Goal: Task Accomplishment & Management: Manage account settings

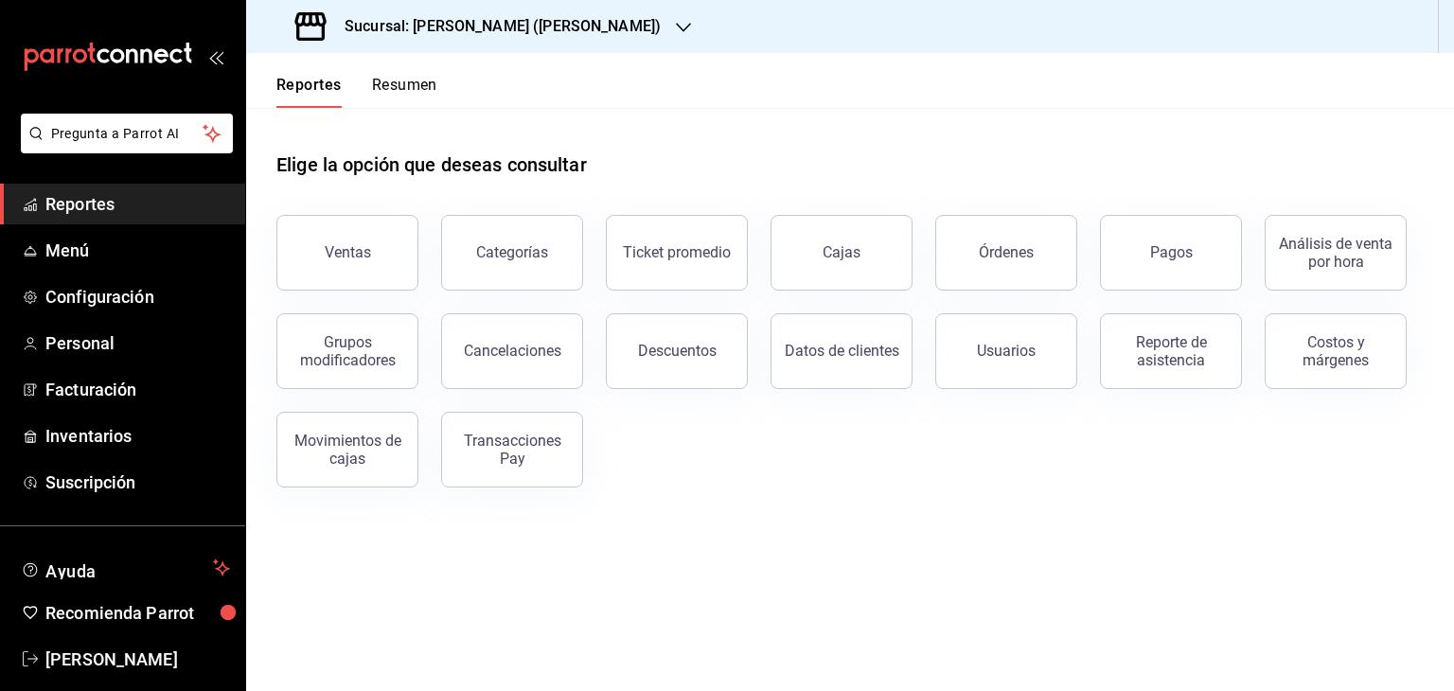
click at [708, 132] on div "Elige la opción que deseas consultar" at bounding box center [849, 150] width 1147 height 84
click at [529, 20] on h3 "Sucursal: [PERSON_NAME] ([PERSON_NAME])" at bounding box center [494, 26] width 331 height 23
click at [689, 160] on div at bounding box center [727, 345] width 1454 height 691
click at [72, 251] on span "Menú" at bounding box center [137, 251] width 185 height 26
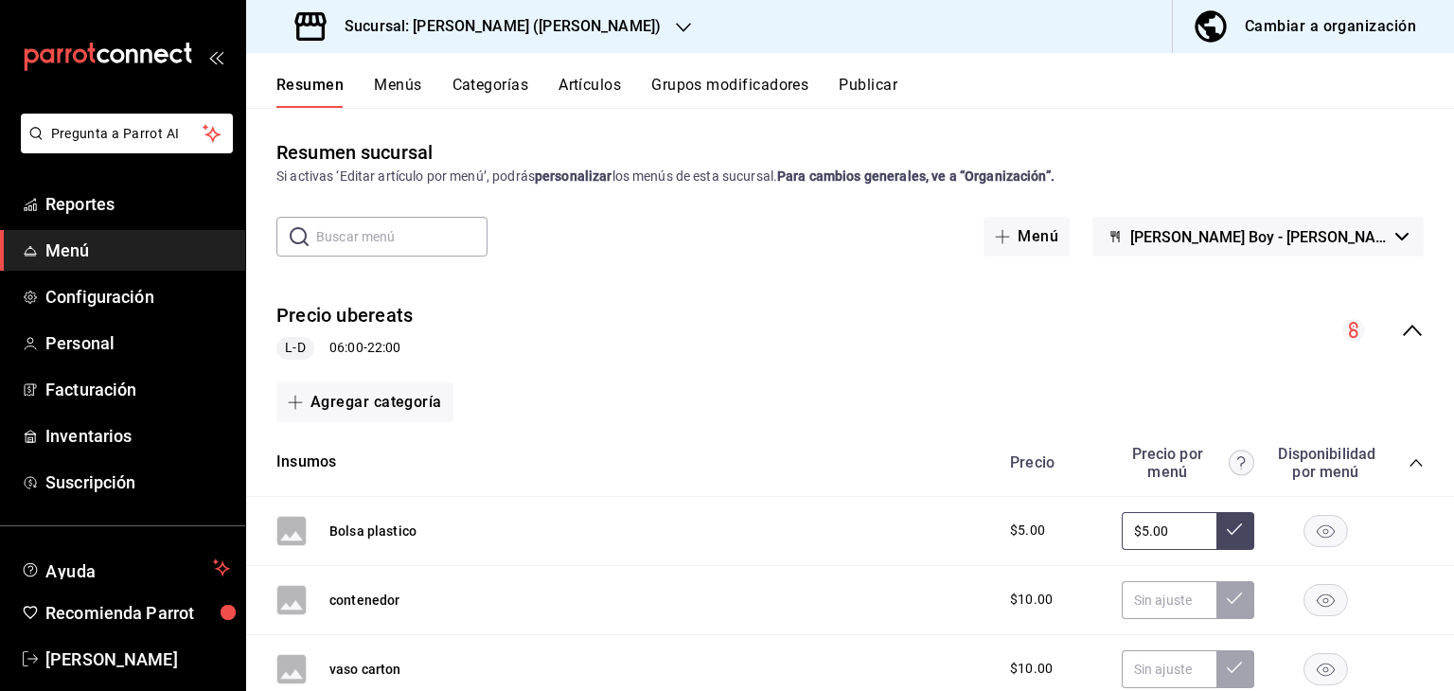
click at [87, 256] on span "Menú" at bounding box center [137, 251] width 185 height 26
click at [1261, 29] on div "Cambiar a organización" at bounding box center [1329, 26] width 171 height 26
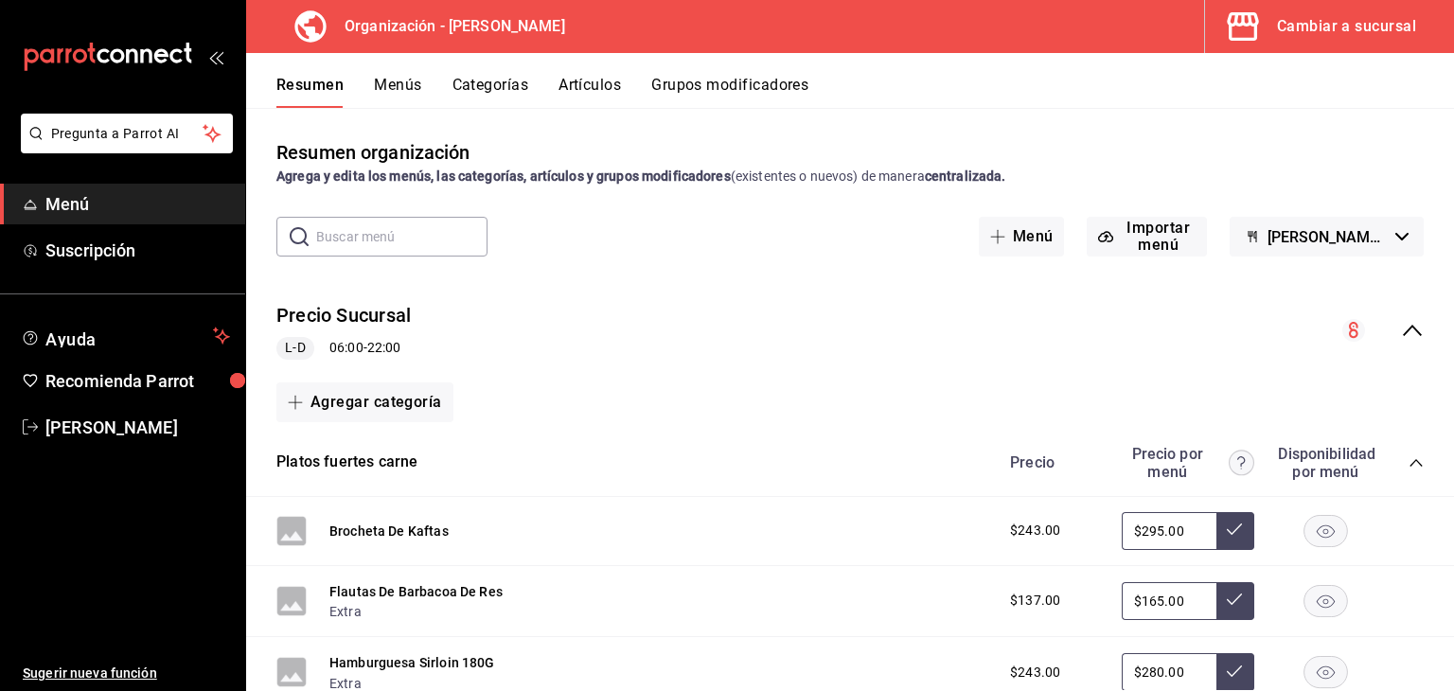
click at [392, 93] on button "Menús" at bounding box center [397, 92] width 47 height 32
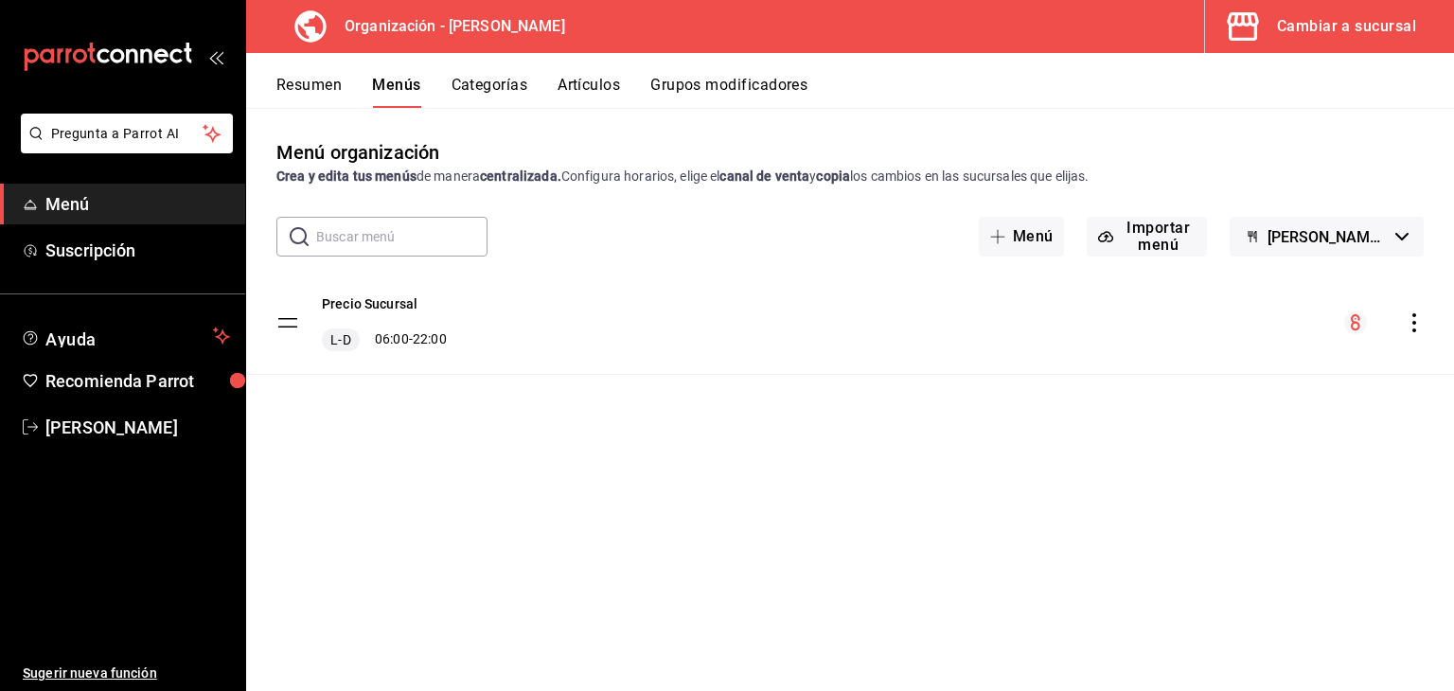
click at [331, 93] on button "Resumen" at bounding box center [308, 92] width 65 height 32
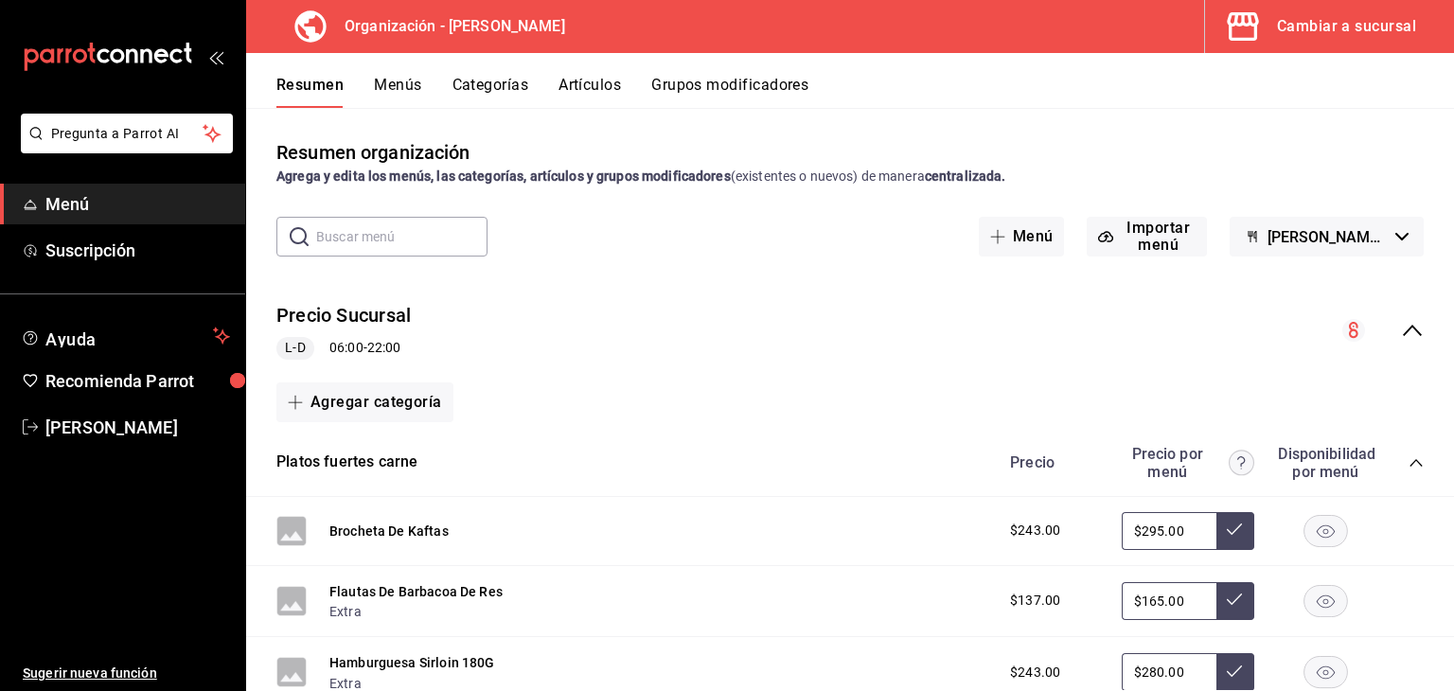
click at [1401, 334] on icon "collapse-menu-row" at bounding box center [1412, 330] width 23 height 23
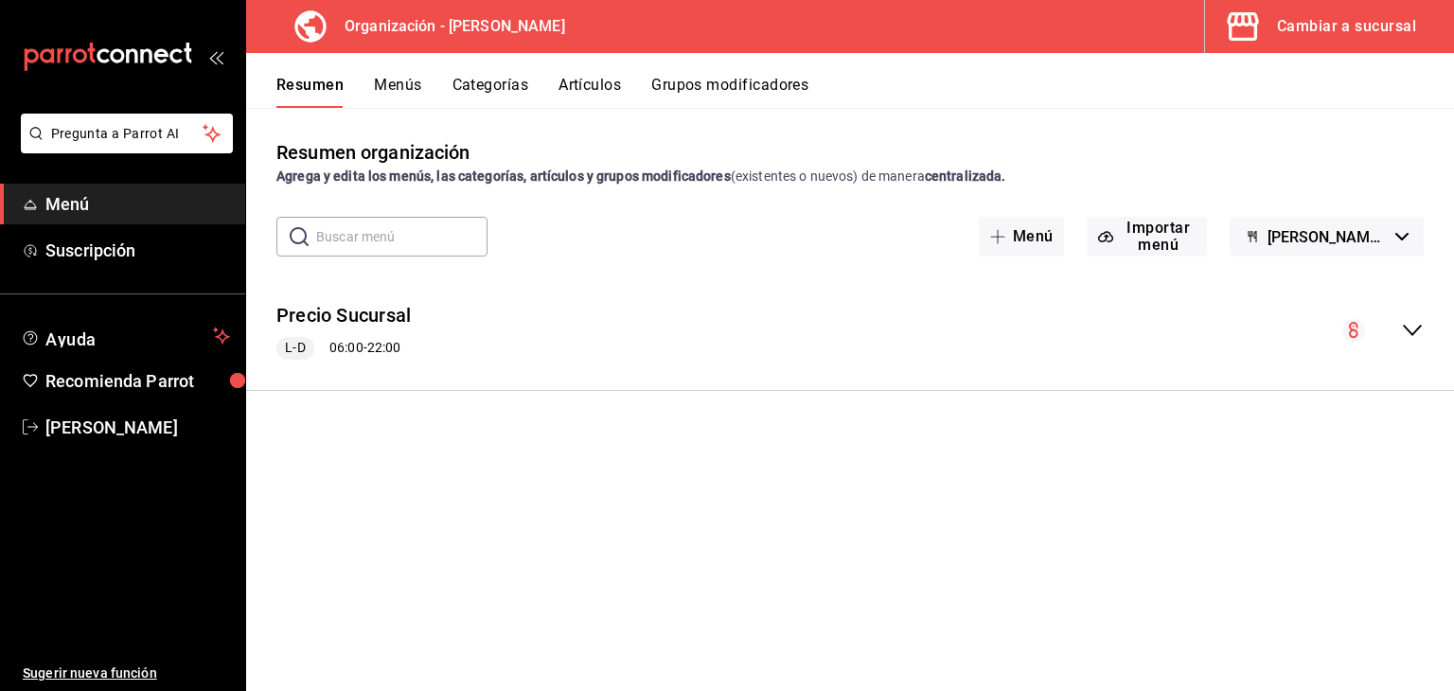
click at [1394, 328] on div "collapse-menu-row" at bounding box center [1382, 330] width 81 height 23
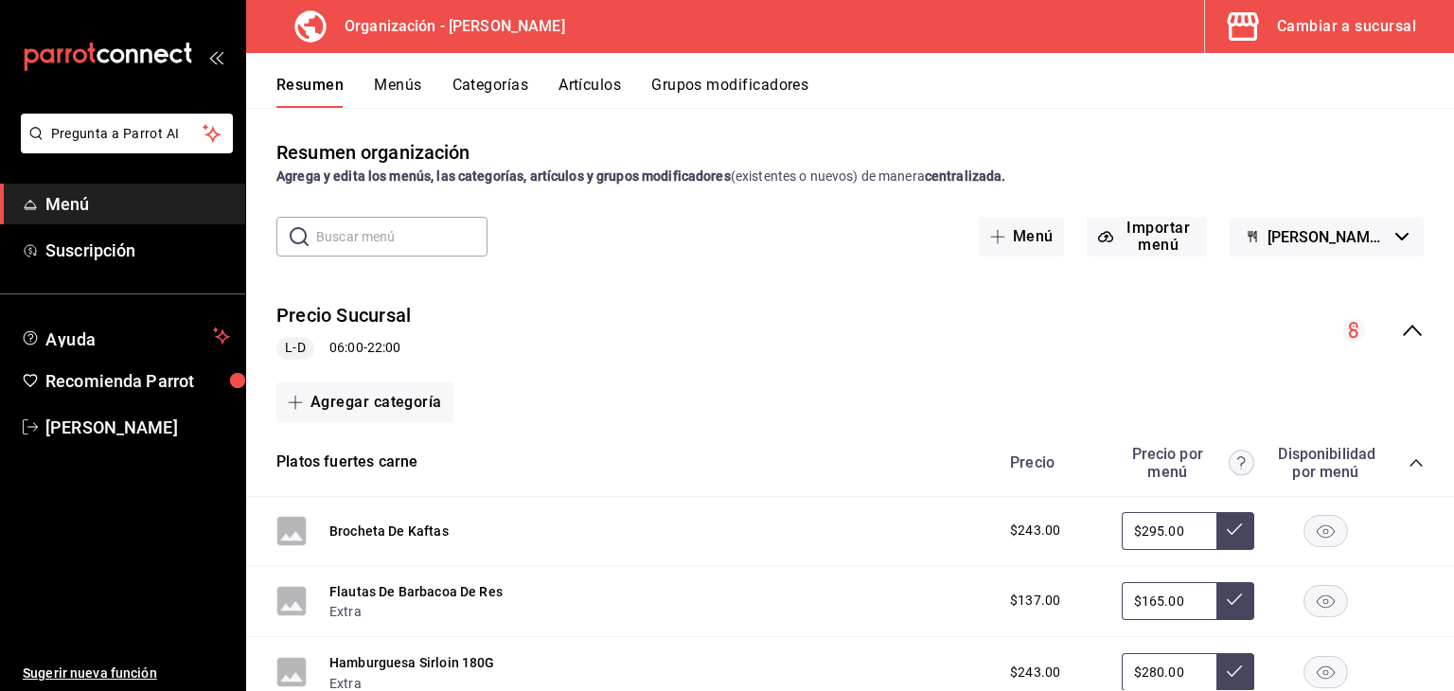
click at [394, 81] on button "Menús" at bounding box center [397, 92] width 47 height 32
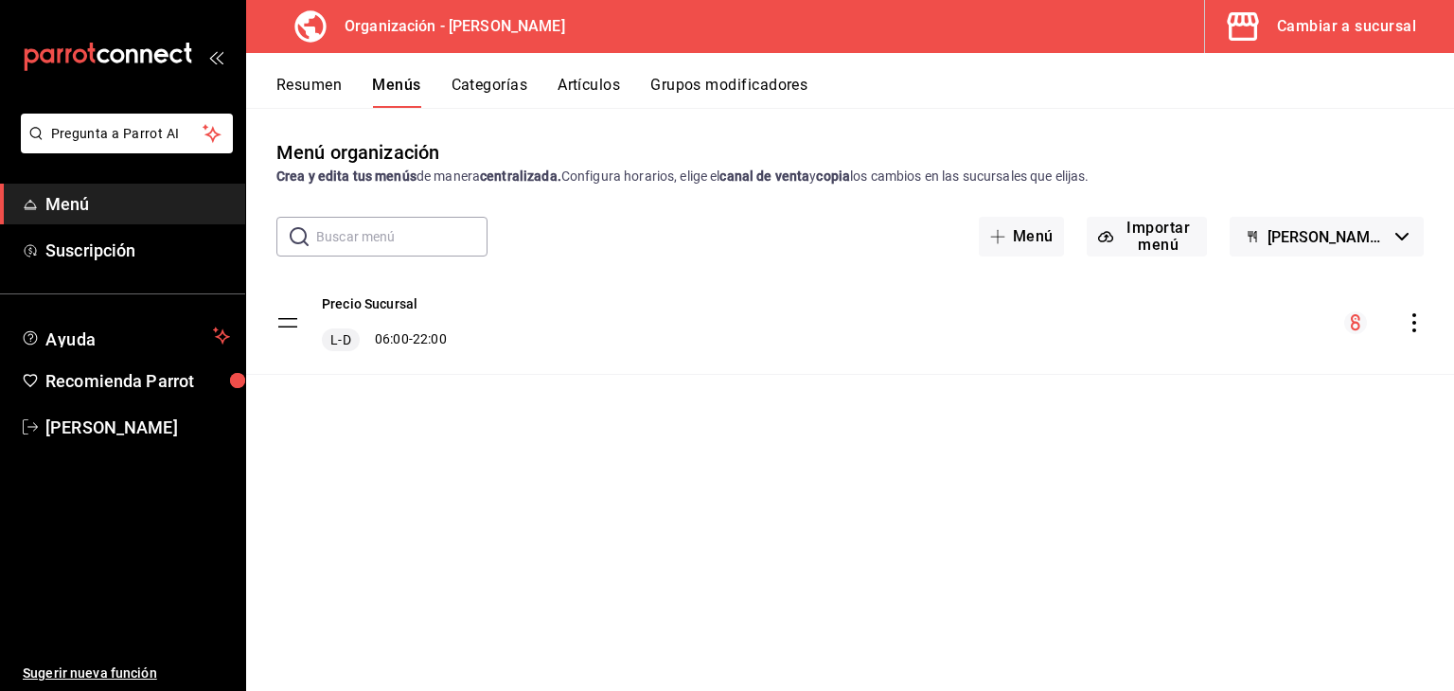
click at [309, 77] on button "Resumen" at bounding box center [308, 92] width 65 height 32
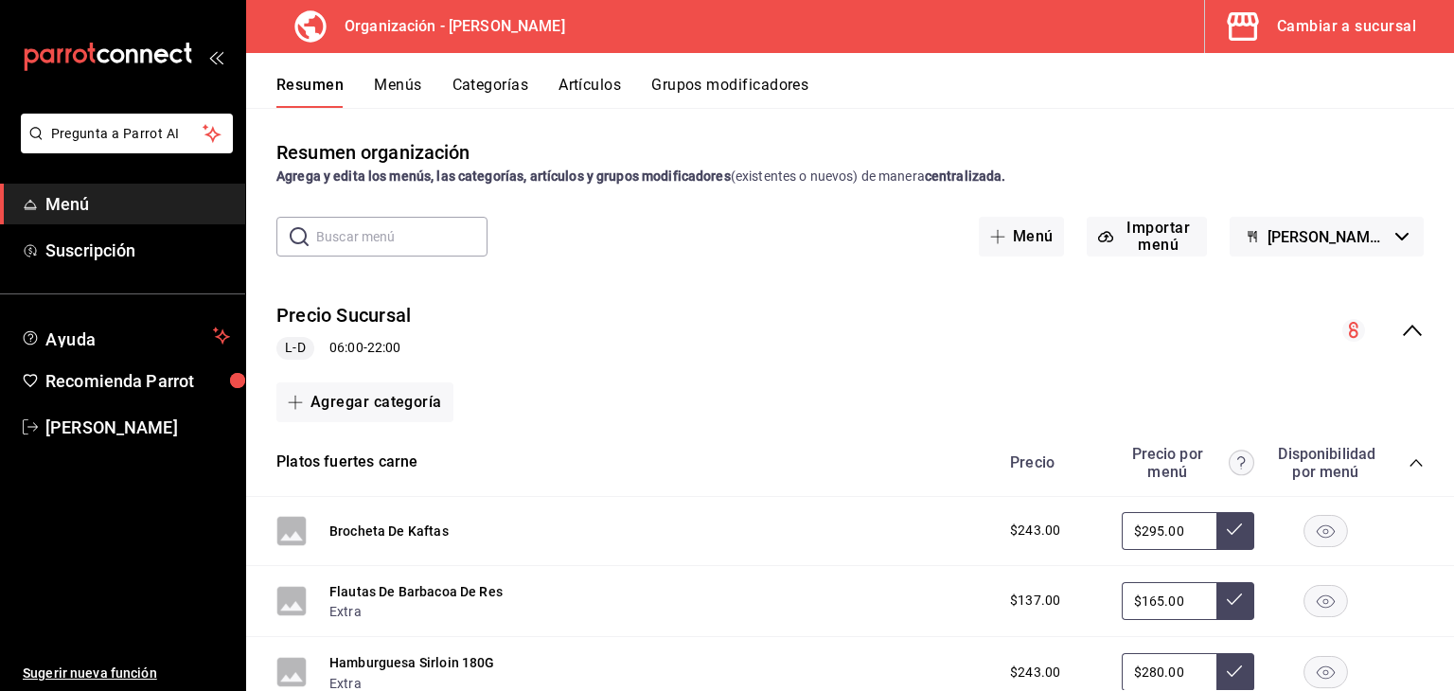
click at [1368, 31] on div "Cambiar a sucursal" at bounding box center [1346, 26] width 139 height 26
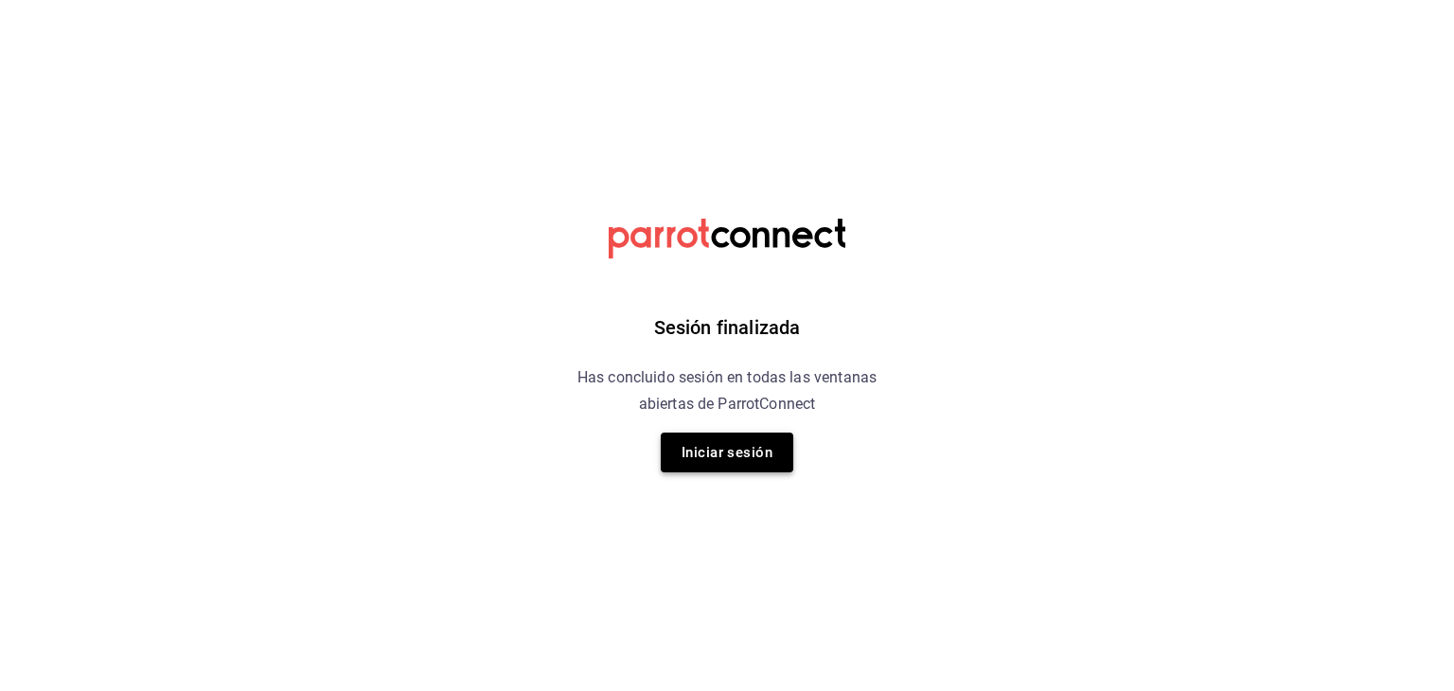
click at [763, 444] on button "Iniciar sesión" at bounding box center [727, 452] width 132 height 40
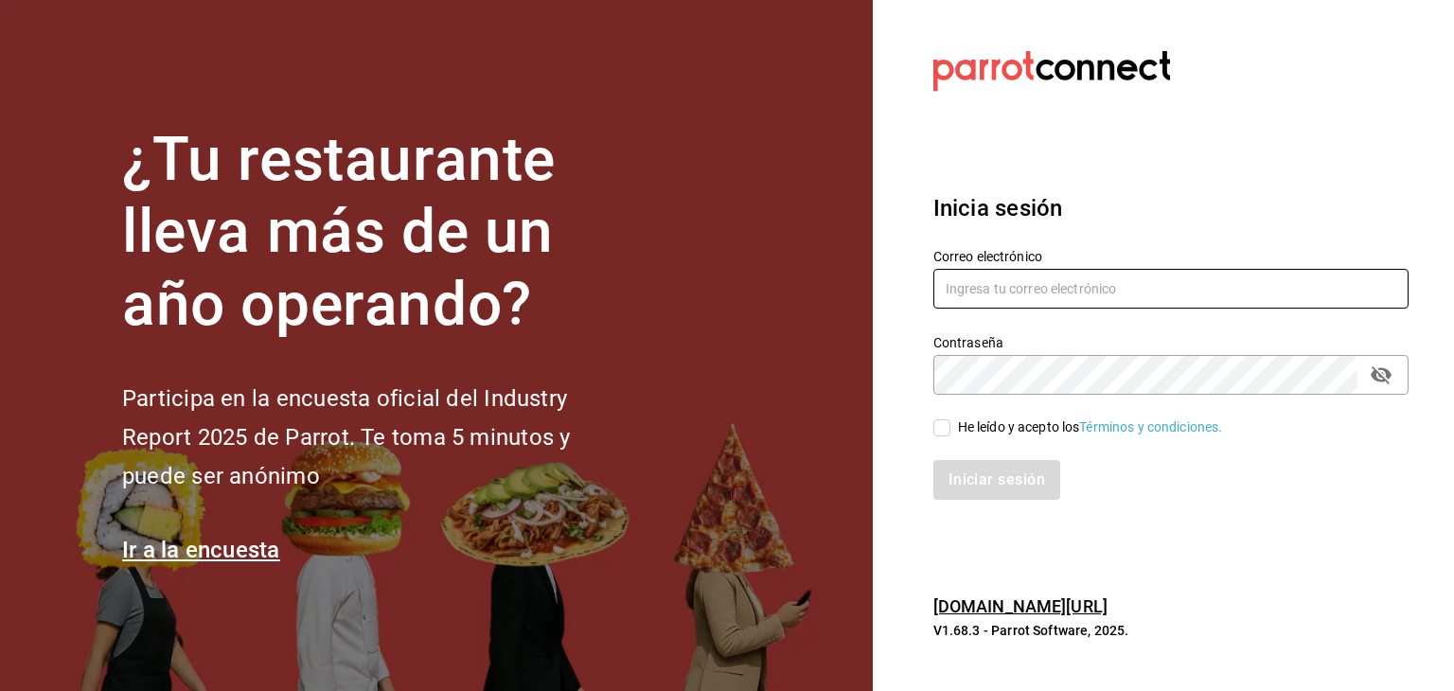
click at [987, 283] on input "text" at bounding box center [1170, 289] width 475 height 40
paste input "[EMAIL_ADDRESS][DOMAIN_NAME]"
type input "[EMAIL_ADDRESS][DOMAIN_NAME]"
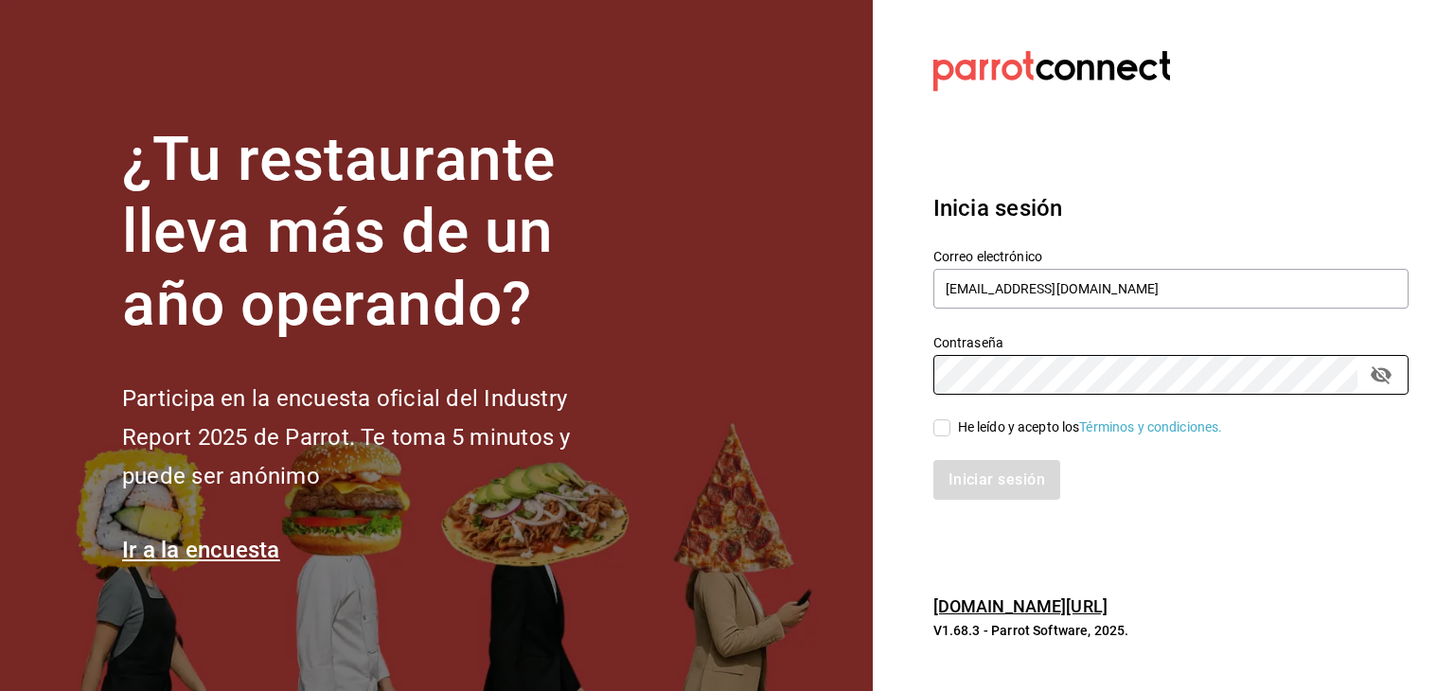
click at [946, 425] on input "He leído y acepto los Términos y condiciones." at bounding box center [941, 427] width 17 height 17
checkbox input "true"
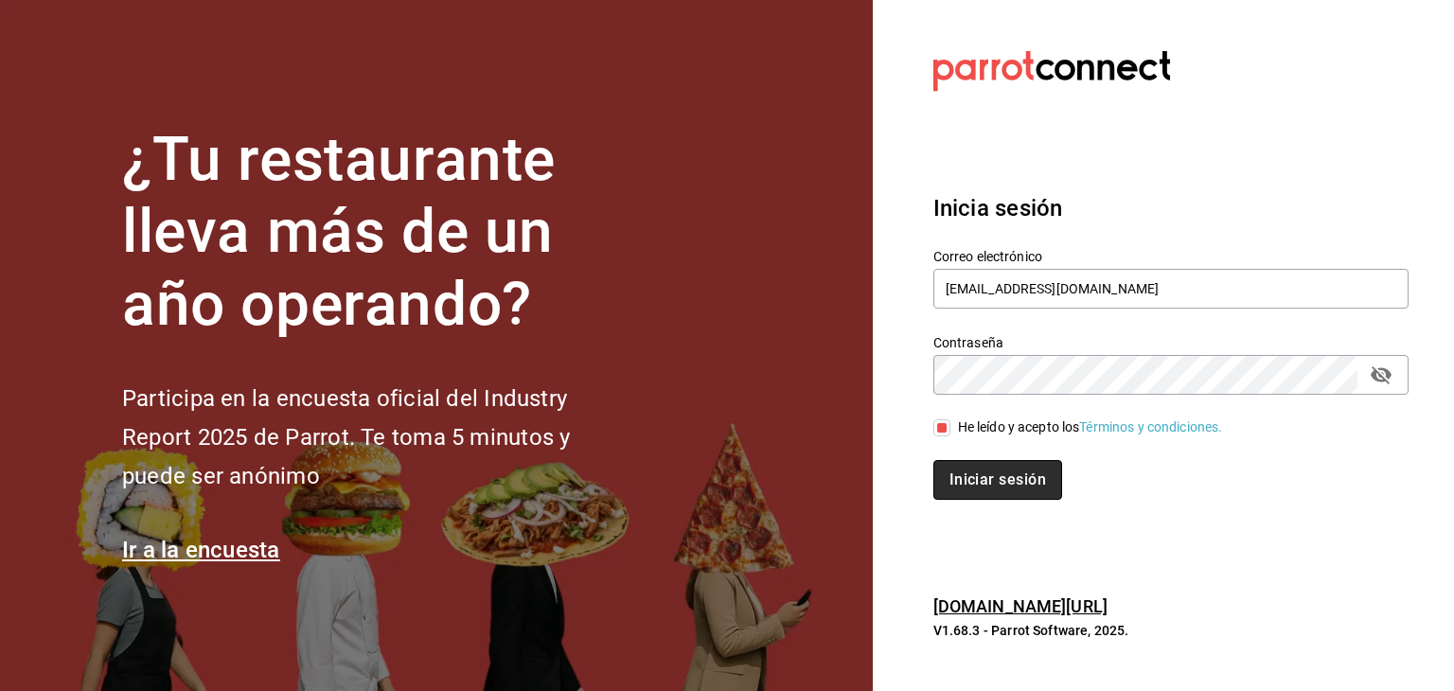
click at [976, 466] on button "Iniciar sesión" at bounding box center [997, 480] width 129 height 40
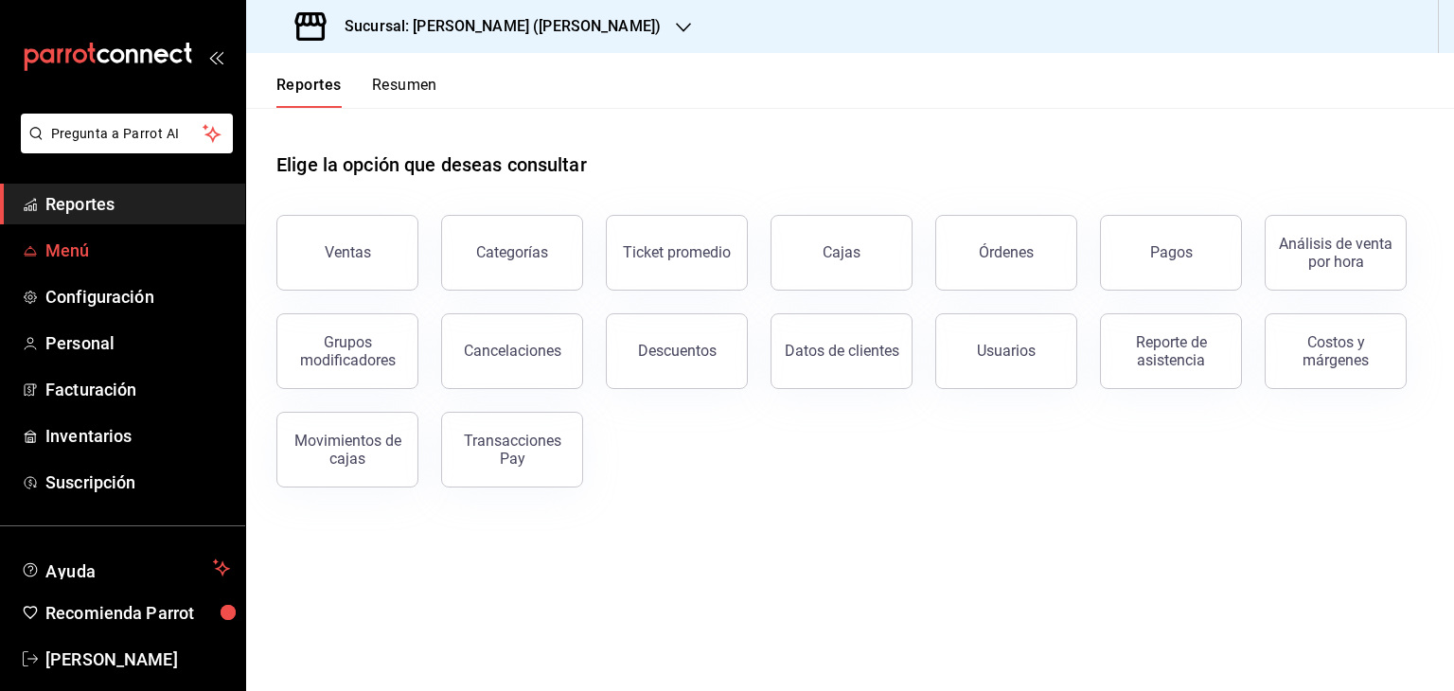
click at [64, 250] on span "Menú" at bounding box center [137, 251] width 185 height 26
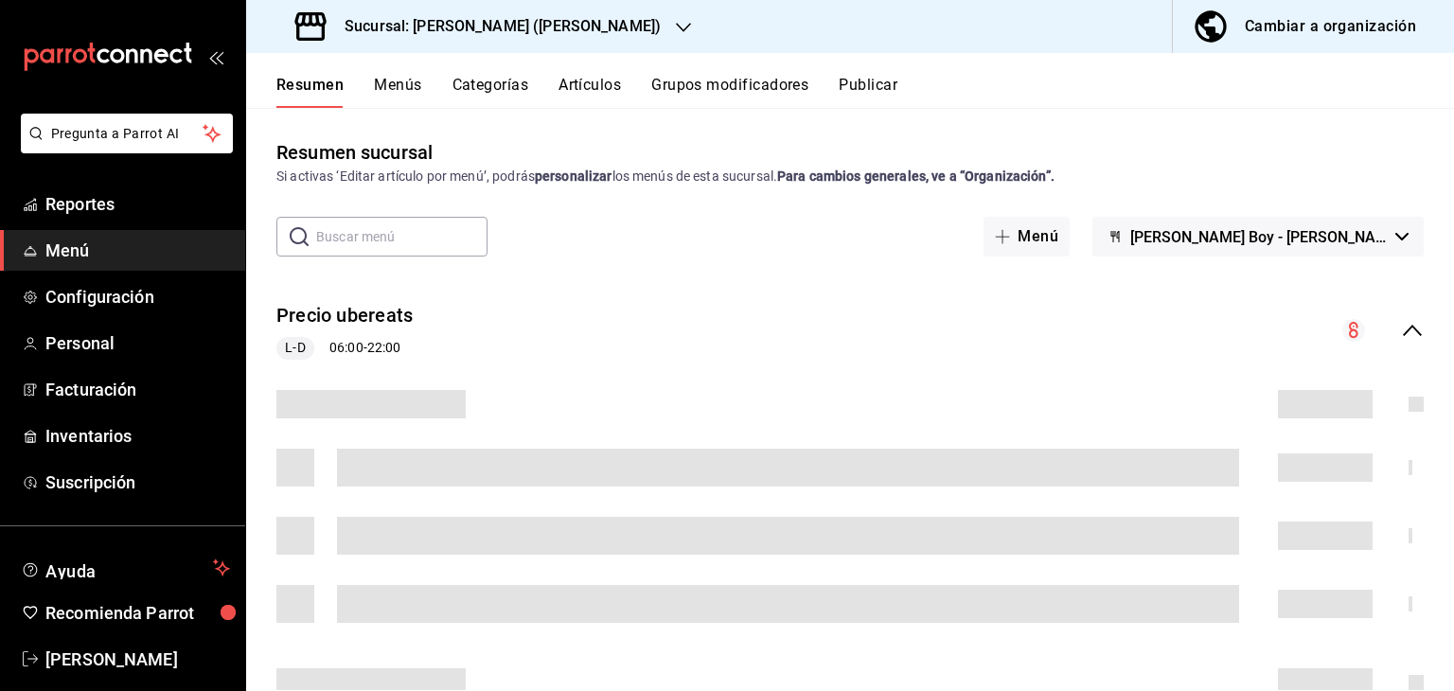
click at [1273, 36] on div "Cambiar a organización" at bounding box center [1329, 26] width 171 height 26
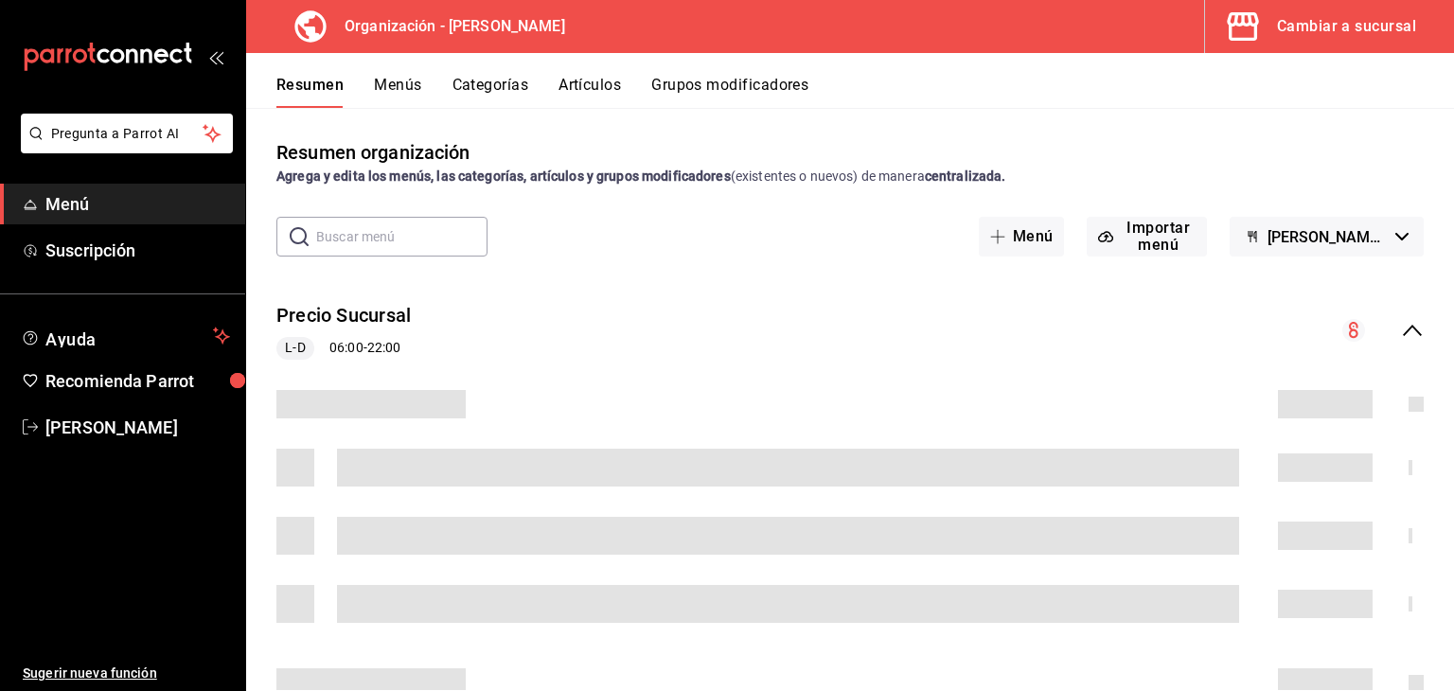
click at [1299, 237] on span "[PERSON_NAME] - Borrador" at bounding box center [1327, 237] width 120 height 18
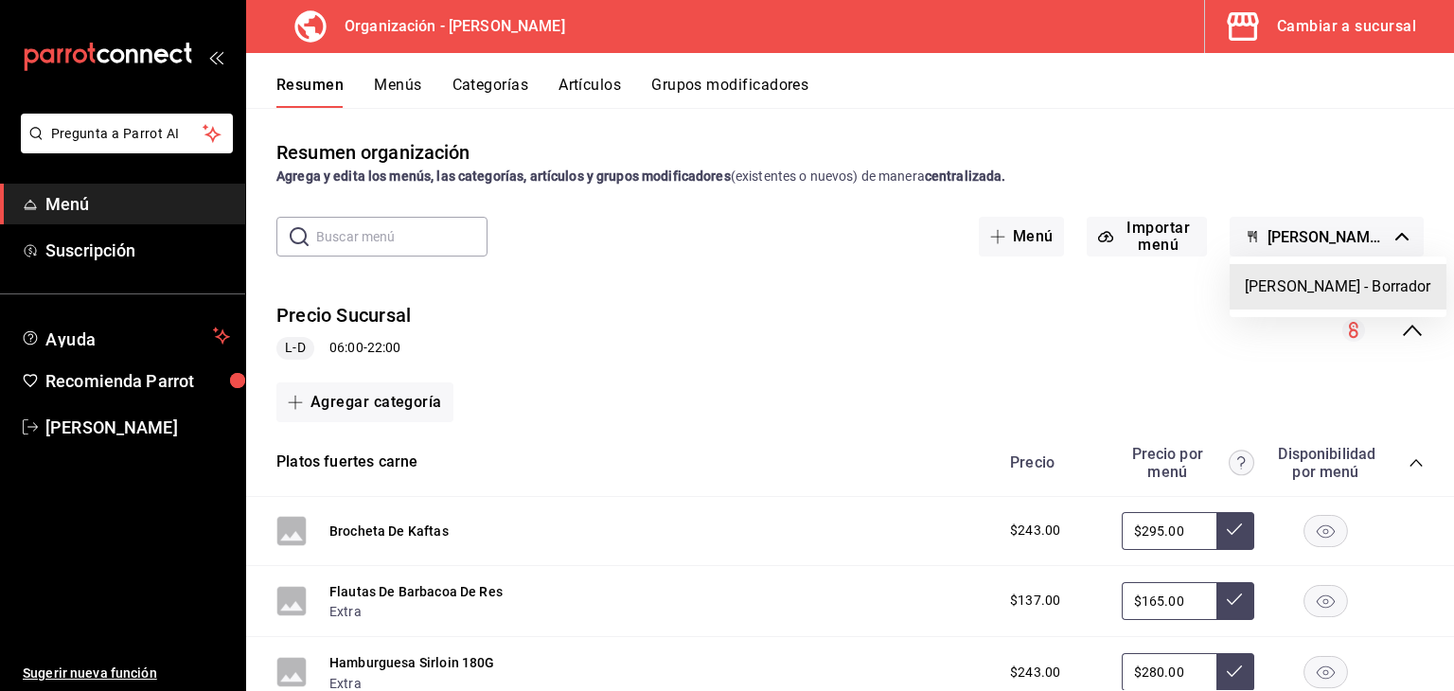
click at [1299, 237] on div at bounding box center [727, 345] width 1454 height 691
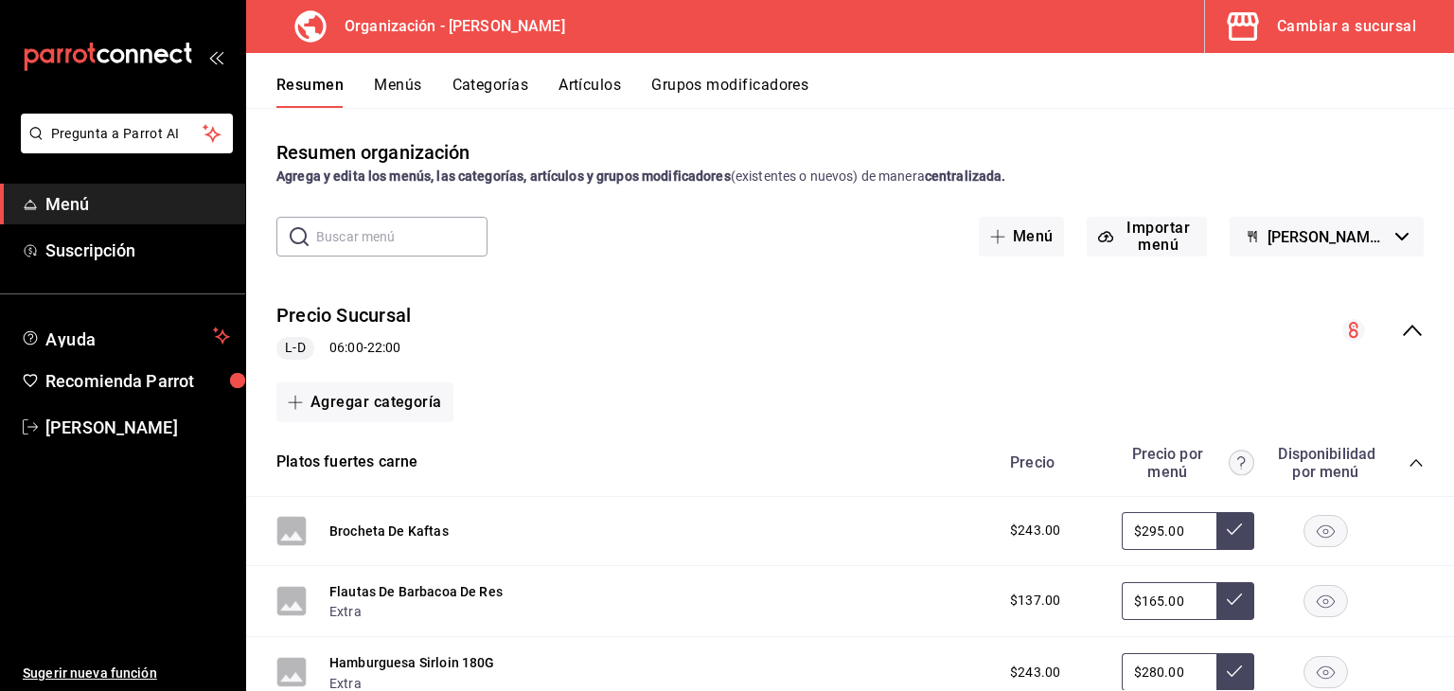
click at [1299, 237] on span "[PERSON_NAME] - Borrador" at bounding box center [1327, 237] width 120 height 18
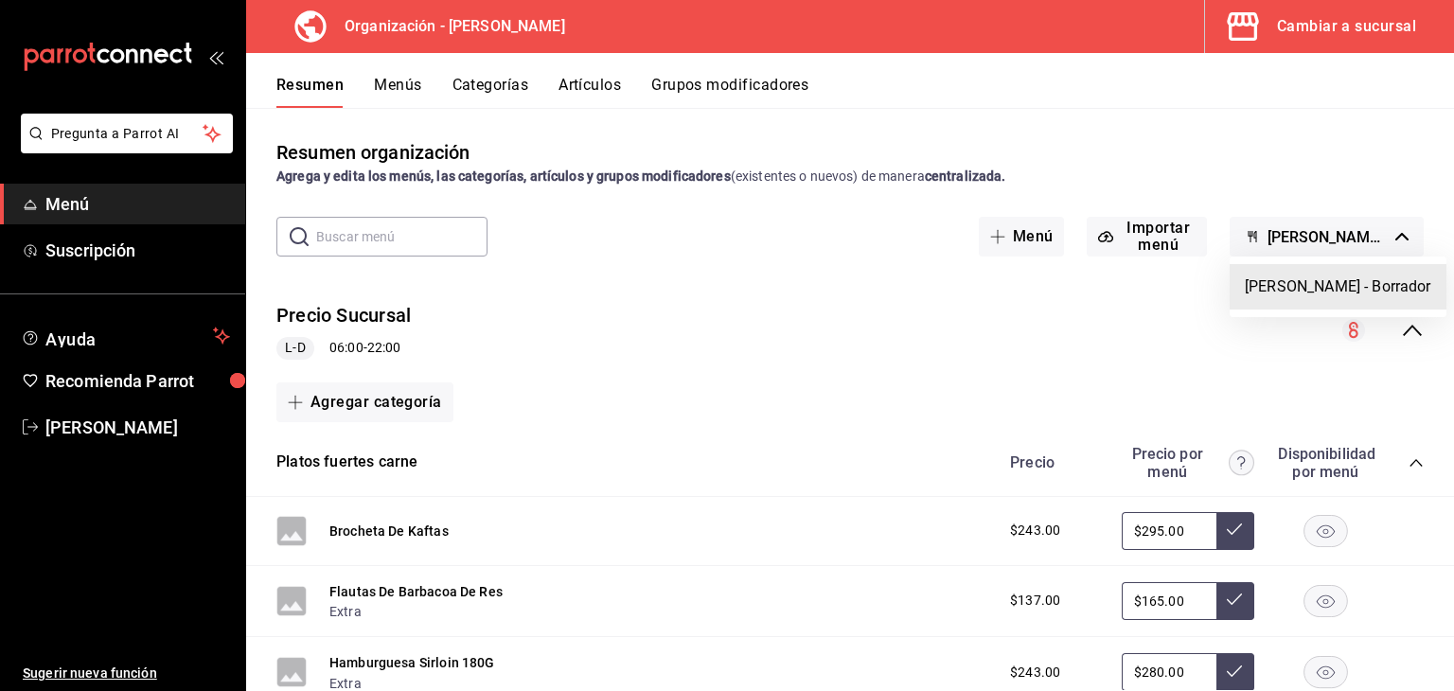
click at [1299, 237] on div at bounding box center [727, 345] width 1454 height 691
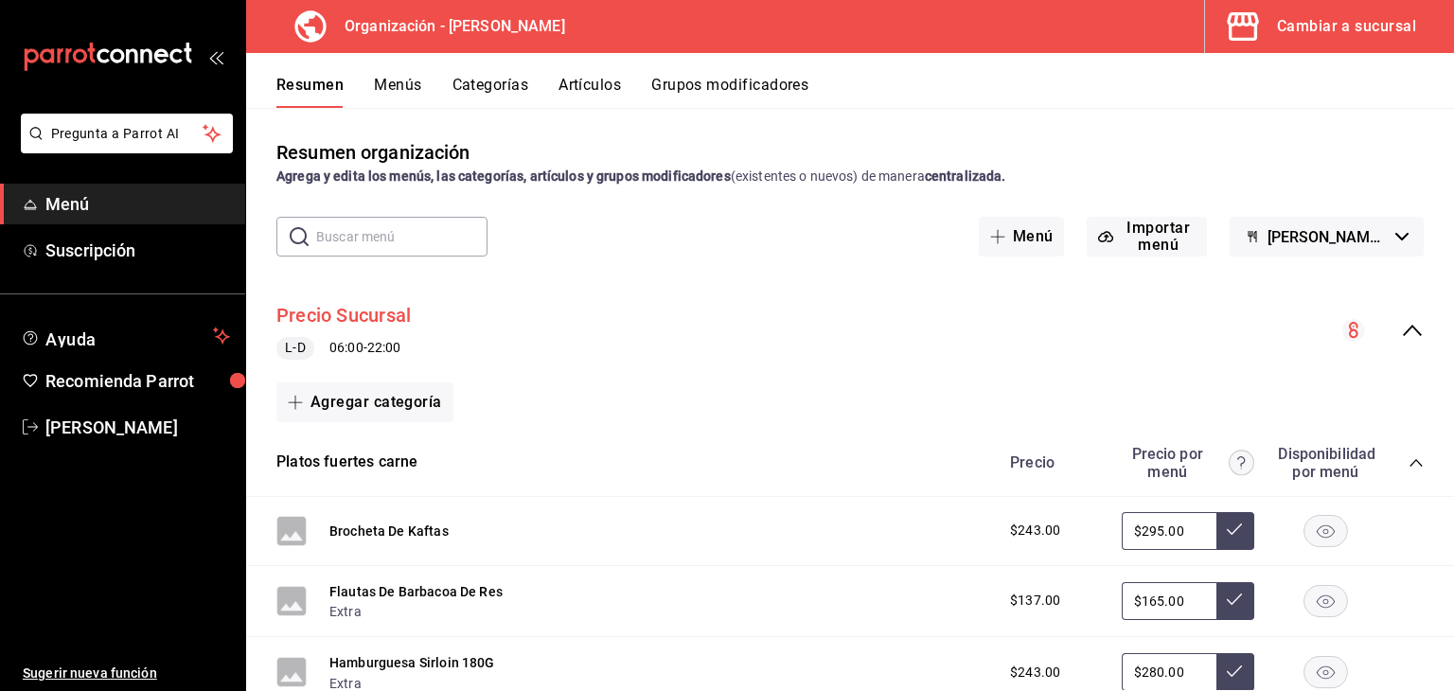
click at [373, 315] on button "Precio Sucursal" at bounding box center [343, 315] width 134 height 27
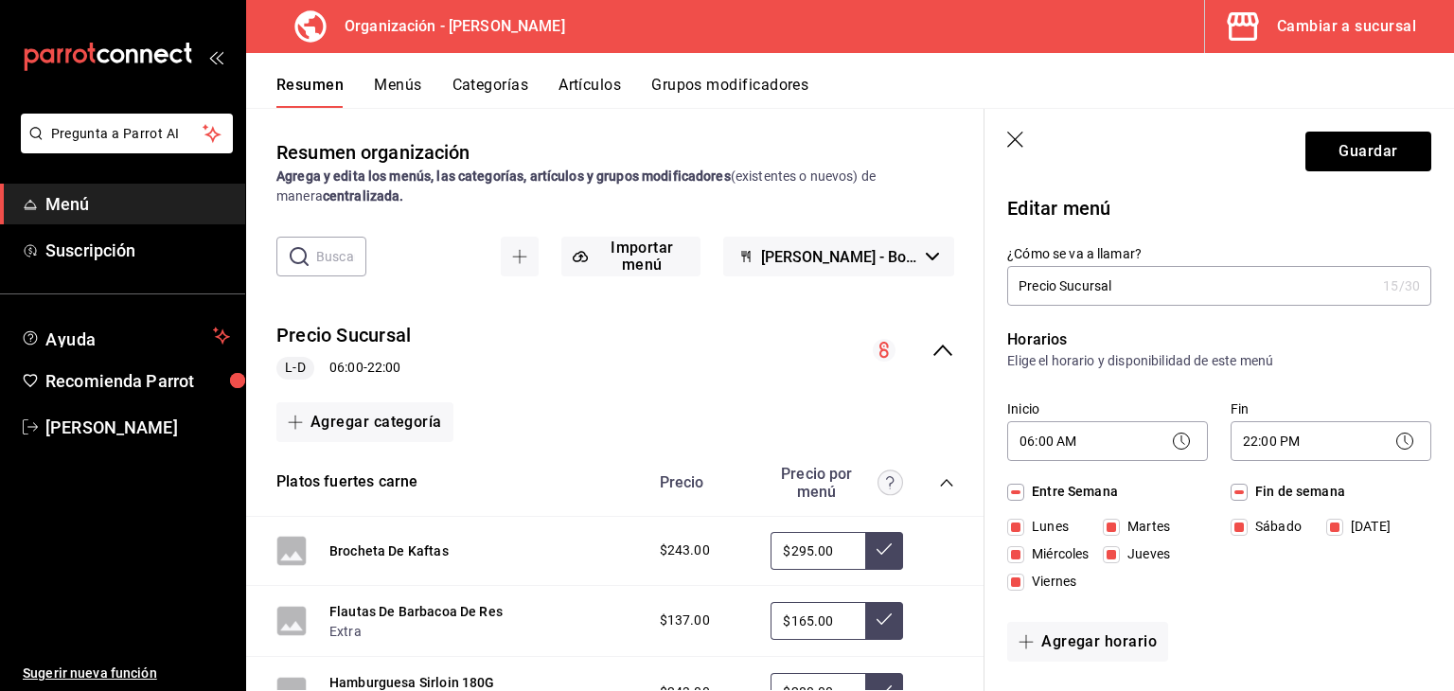
click at [1013, 138] on icon "button" at bounding box center [1016, 141] width 19 height 19
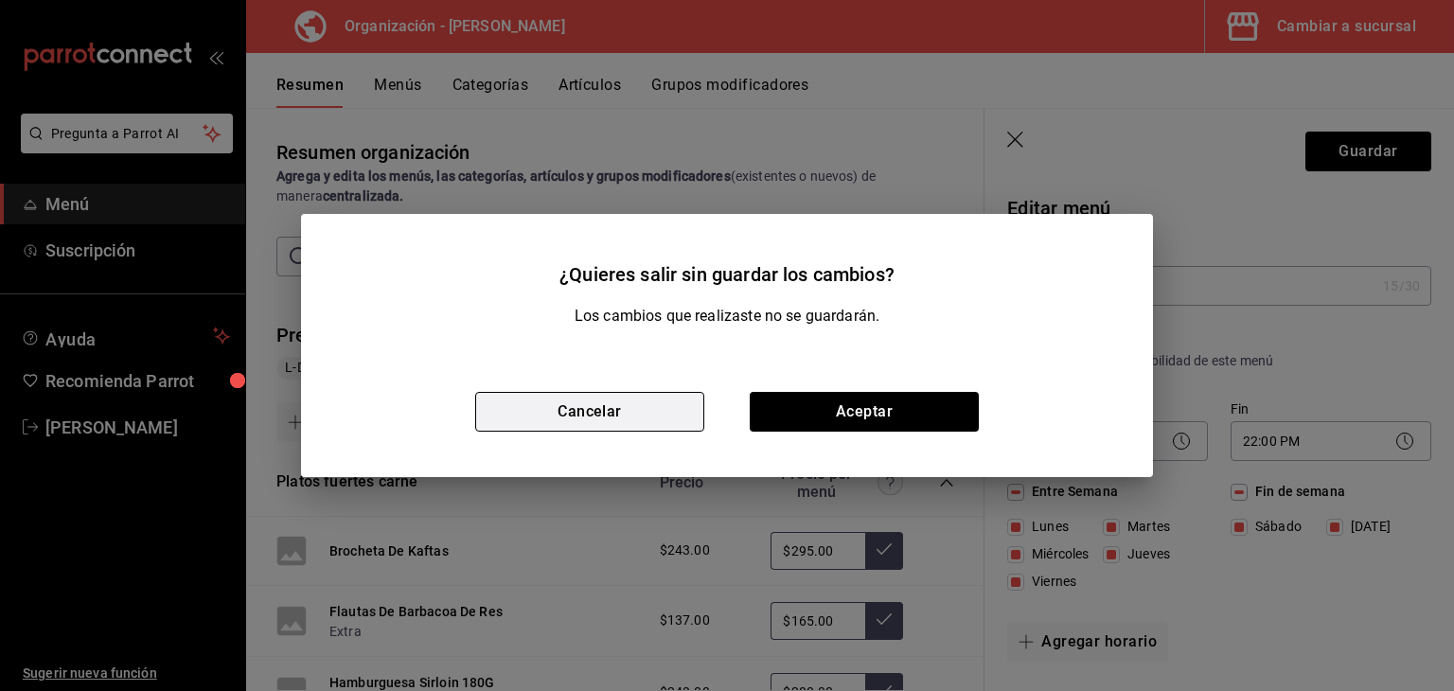
click at [594, 410] on button "Cancelar" at bounding box center [589, 412] width 229 height 40
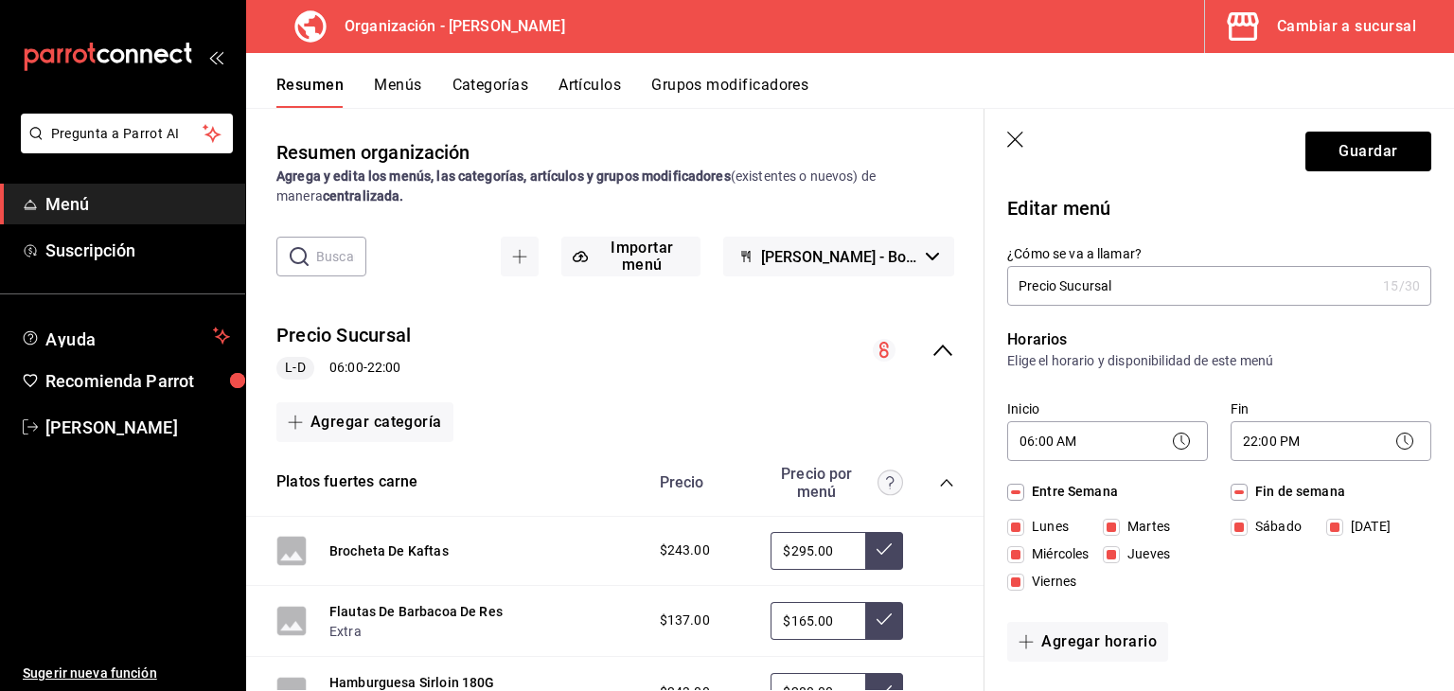
click at [1015, 137] on icon "button" at bounding box center [1016, 141] width 19 height 19
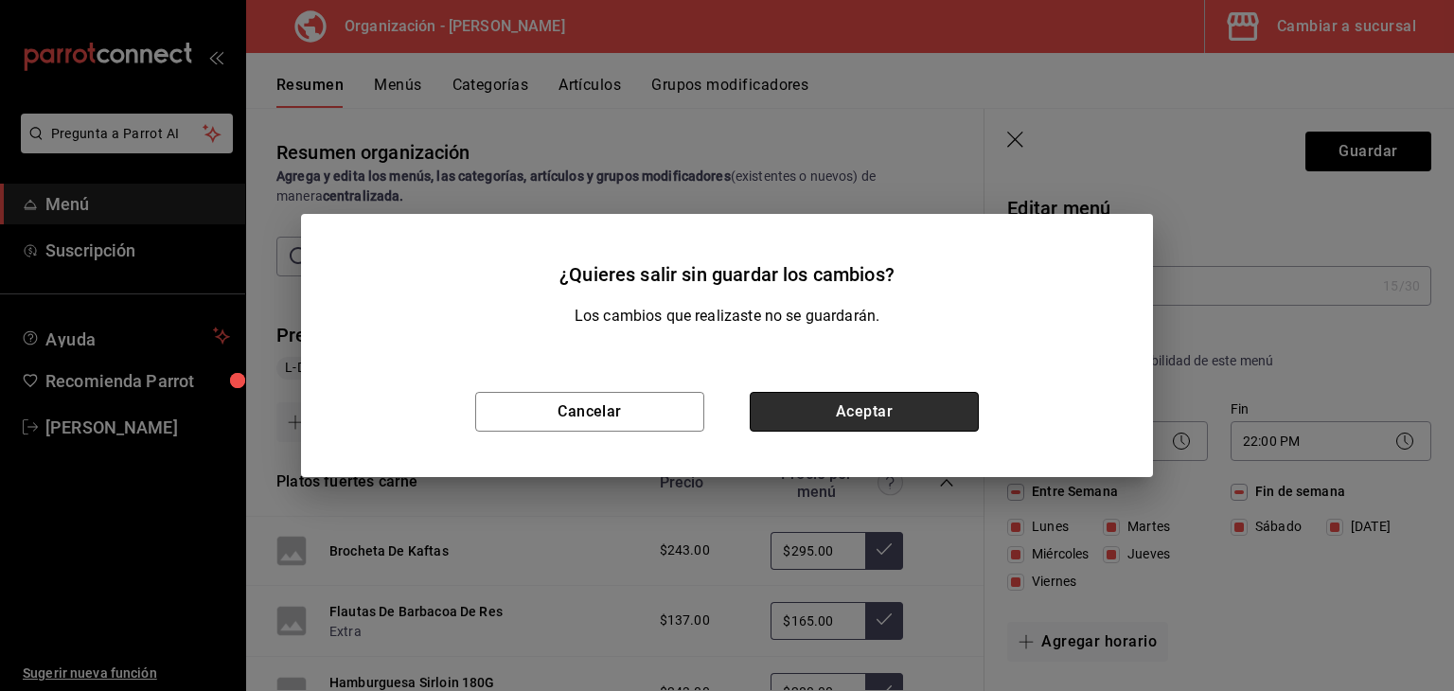
click at [939, 414] on button "Aceptar" at bounding box center [864, 412] width 229 height 40
checkbox input "false"
type input "1756228195183"
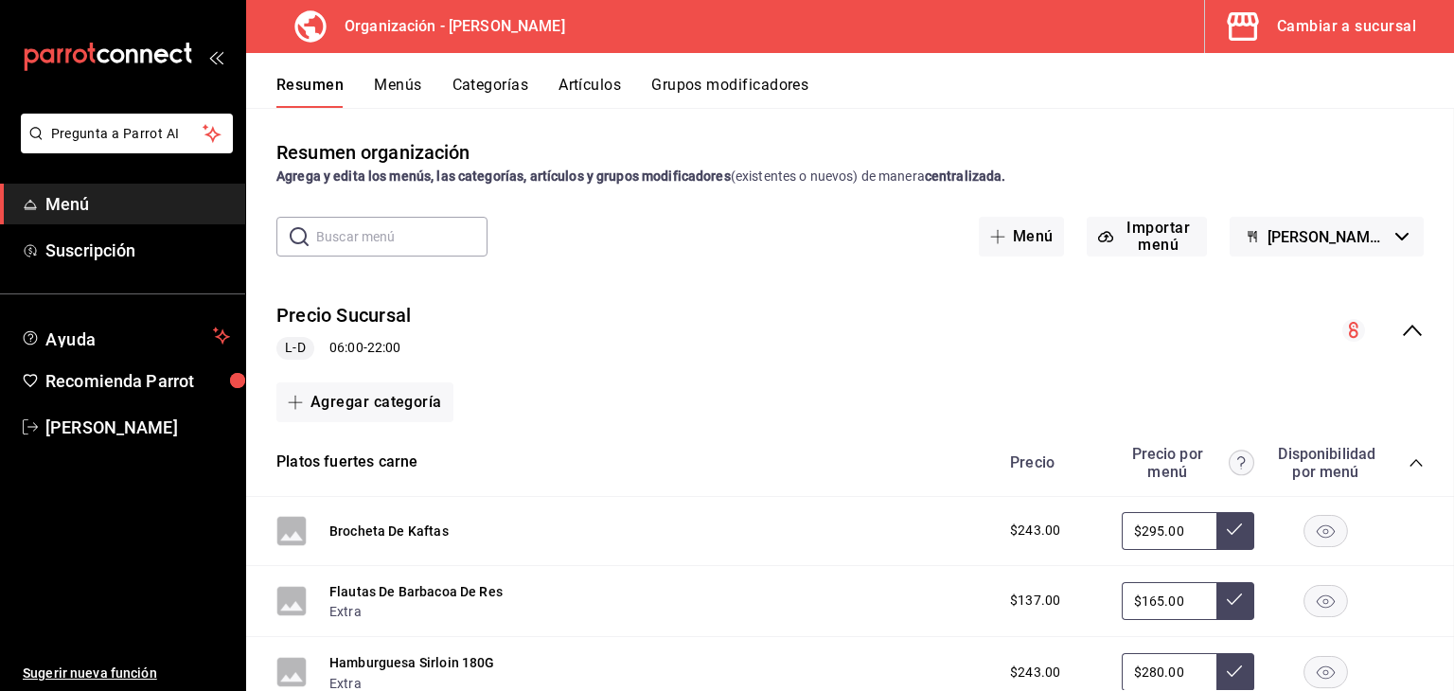
checkbox input "false"
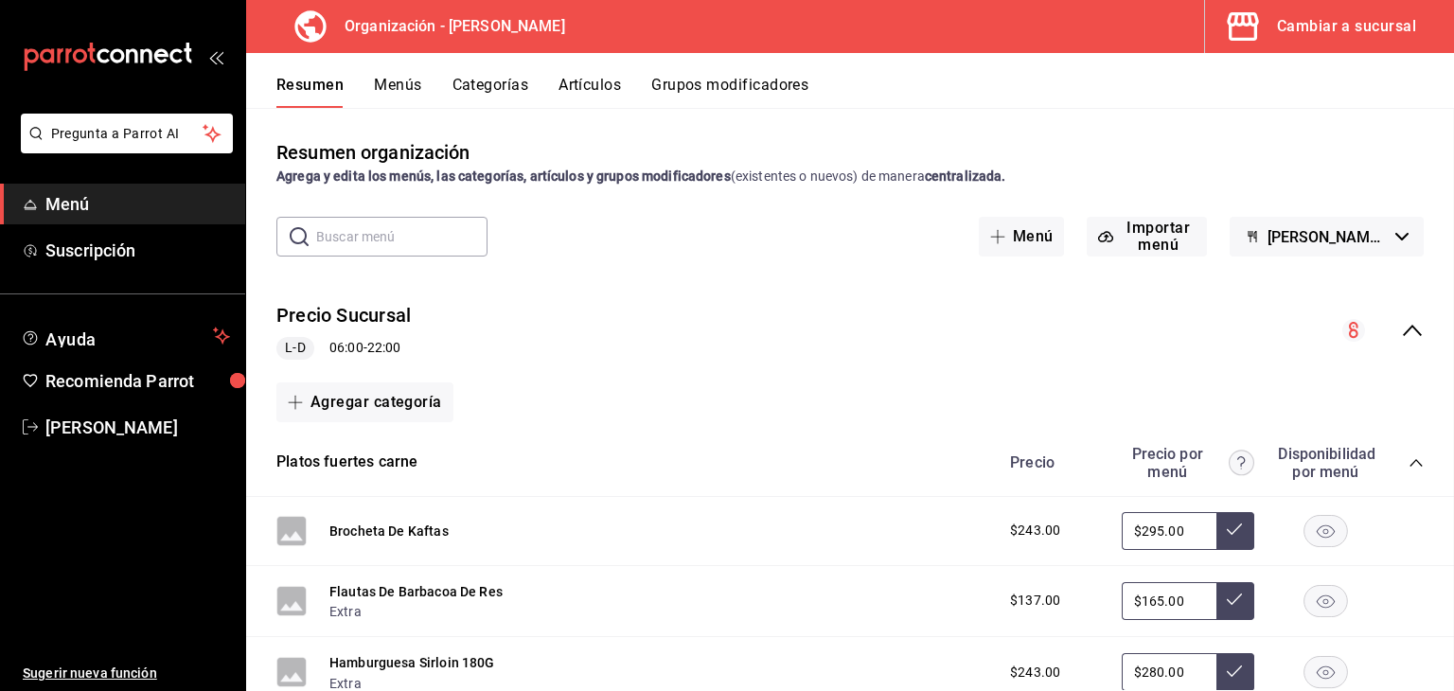
checkbox input "false"
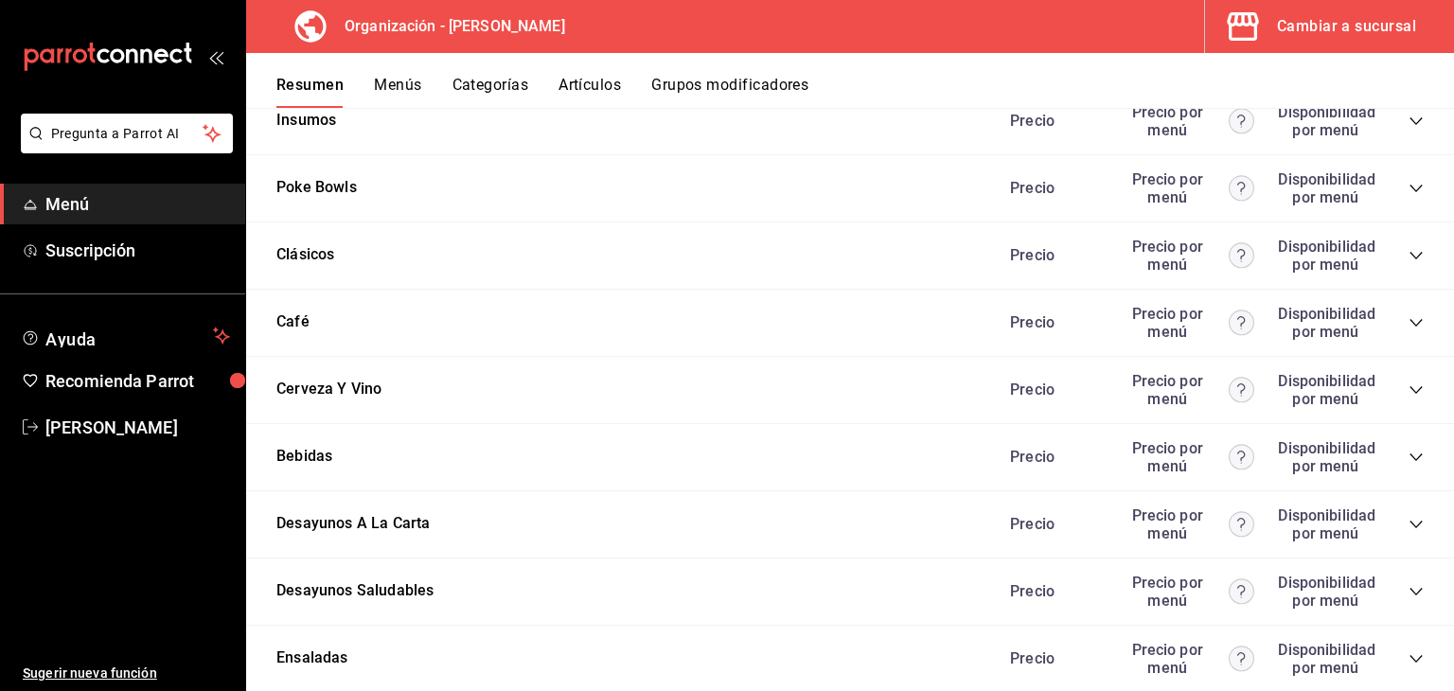
scroll to position [2366, 0]
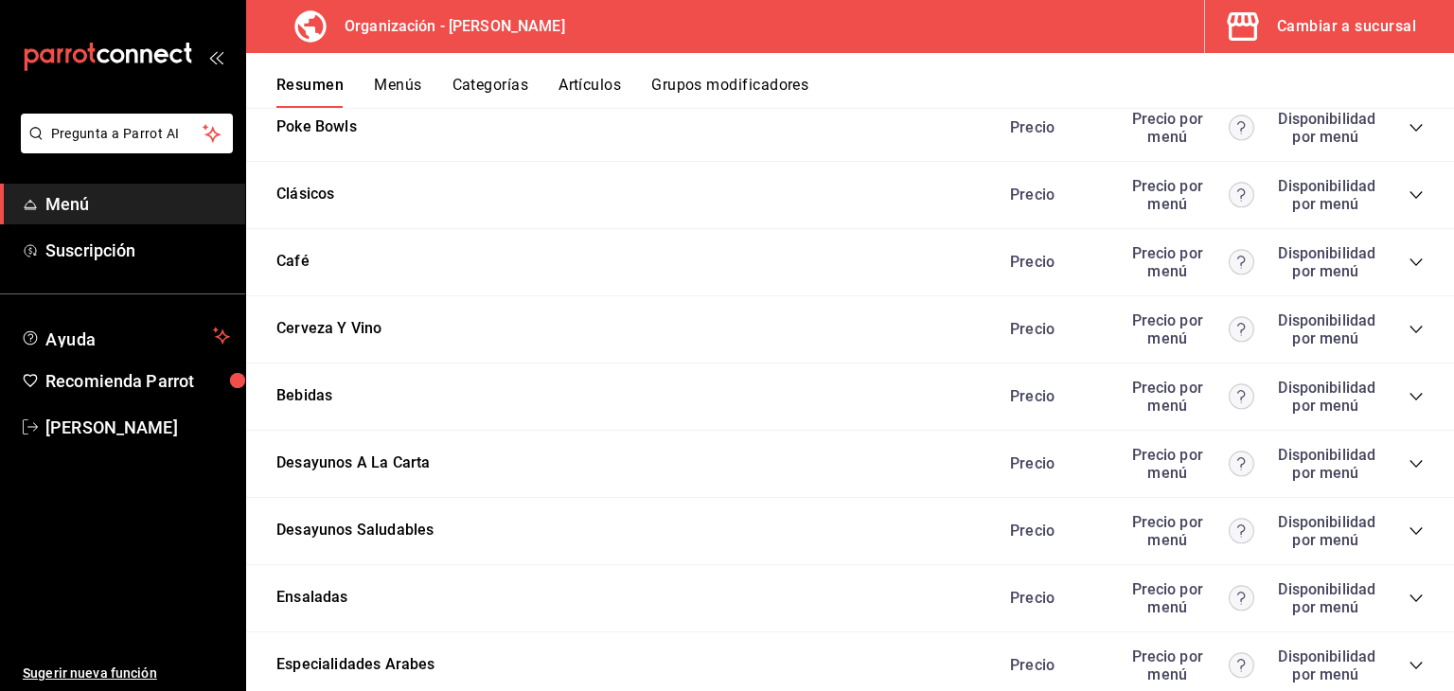
click at [1391, 530] on div "Precio Precio por menú Disponibilidad por menú" at bounding box center [1207, 531] width 432 height 36
click at [1408, 533] on icon "collapse-category-row" at bounding box center [1415, 530] width 15 height 15
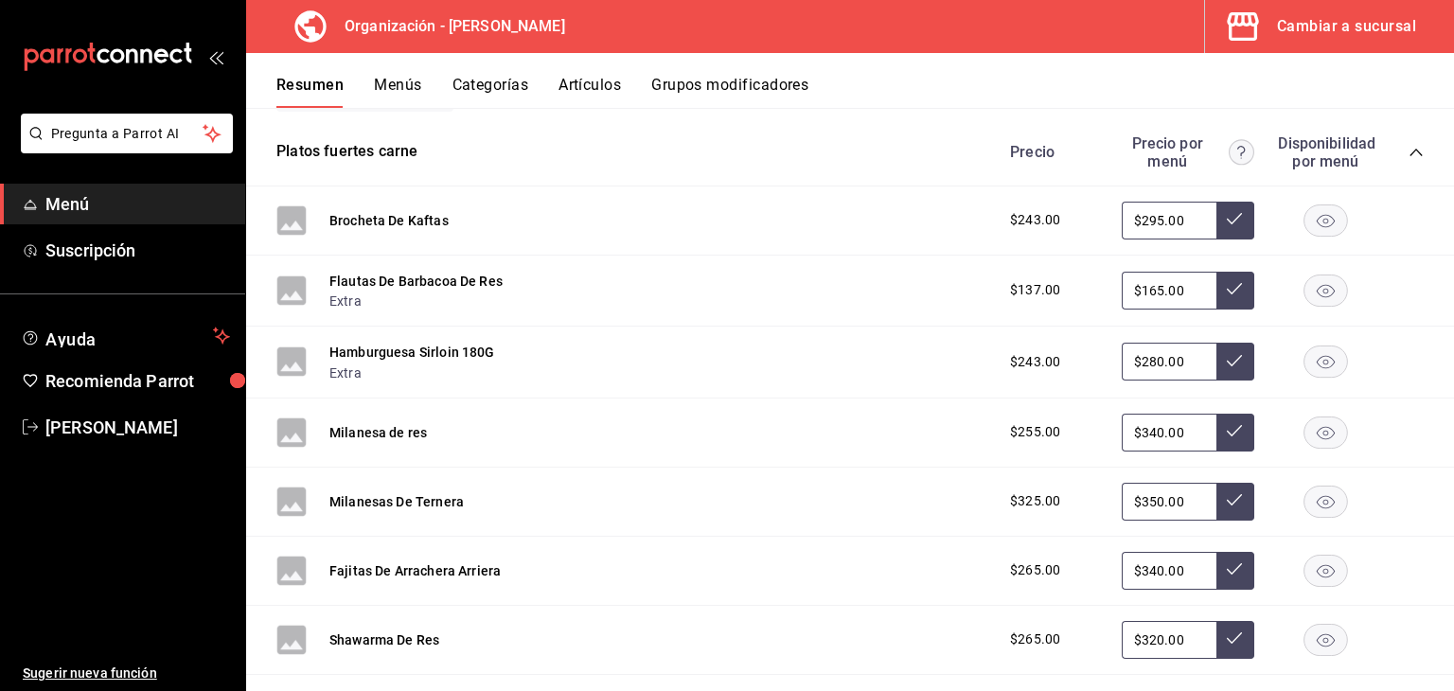
scroll to position [0, 0]
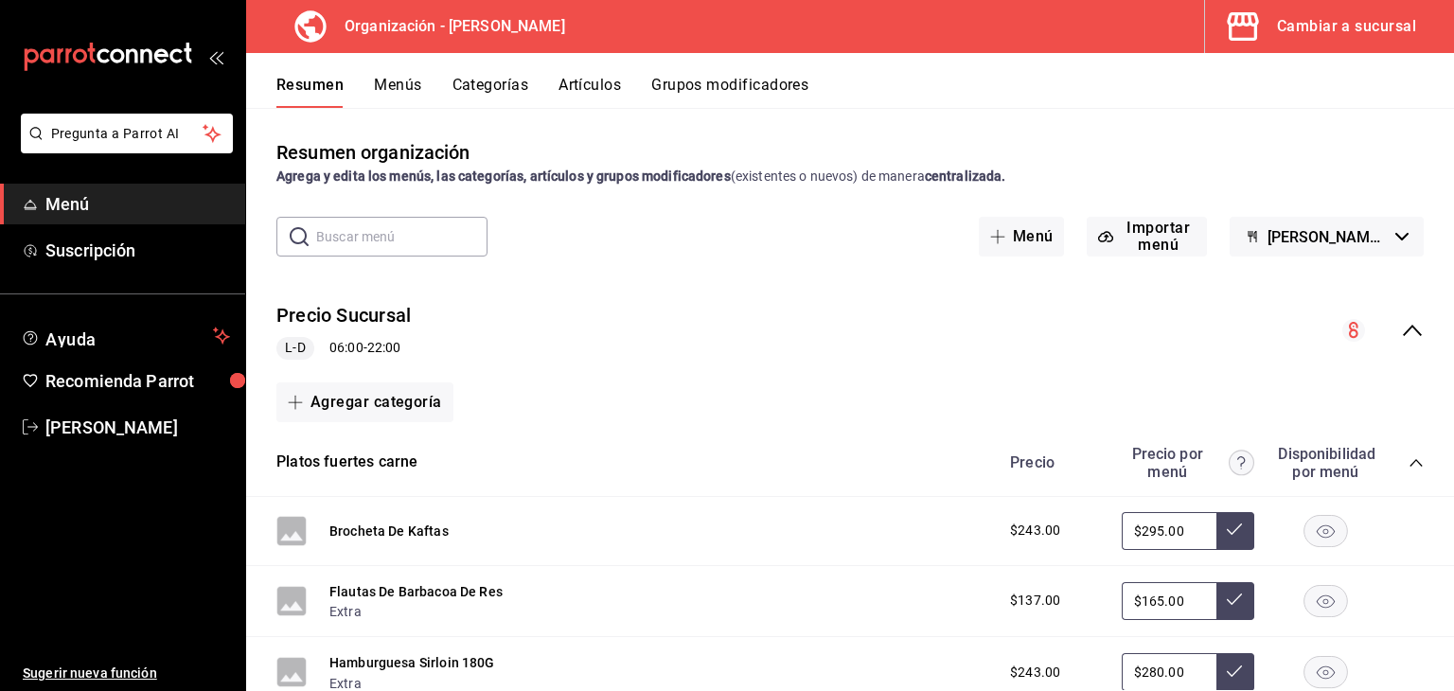
click at [390, 79] on button "Menús" at bounding box center [397, 92] width 47 height 32
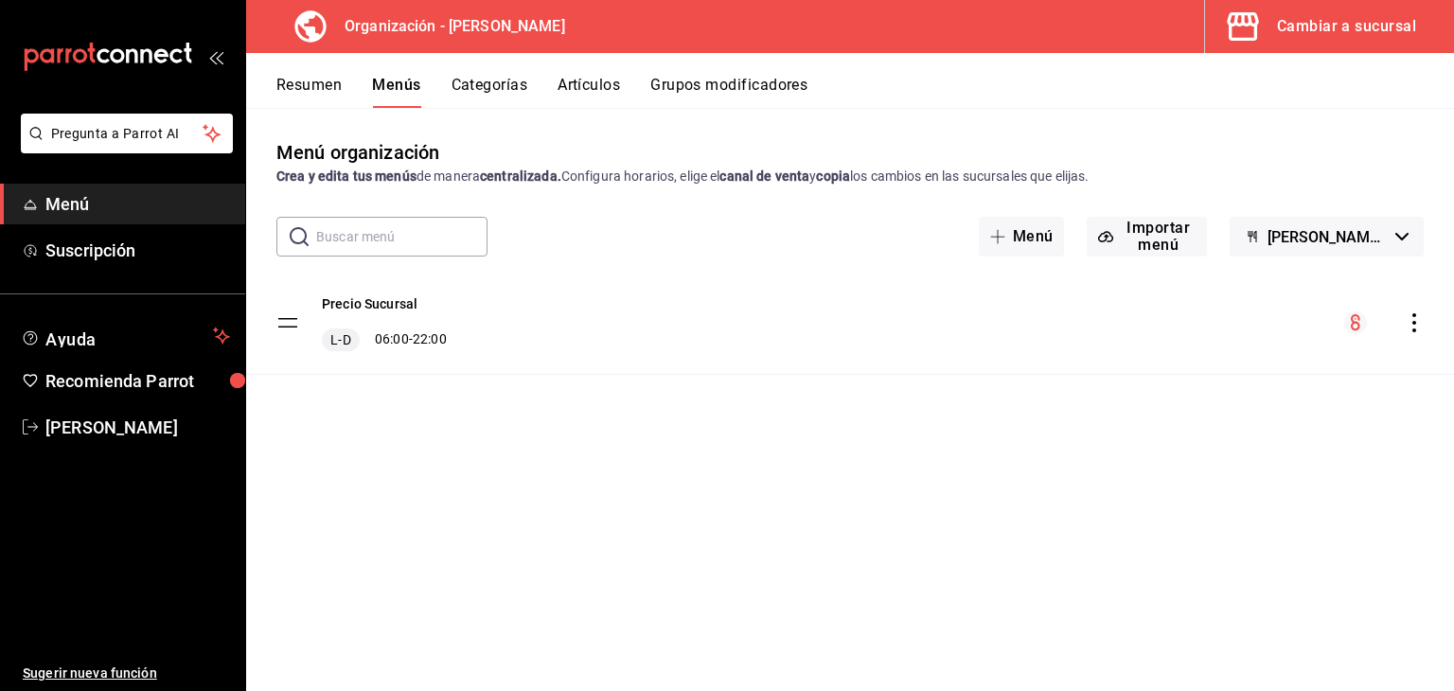
click at [1414, 323] on icon "actions" at bounding box center [1414, 322] width 4 height 19
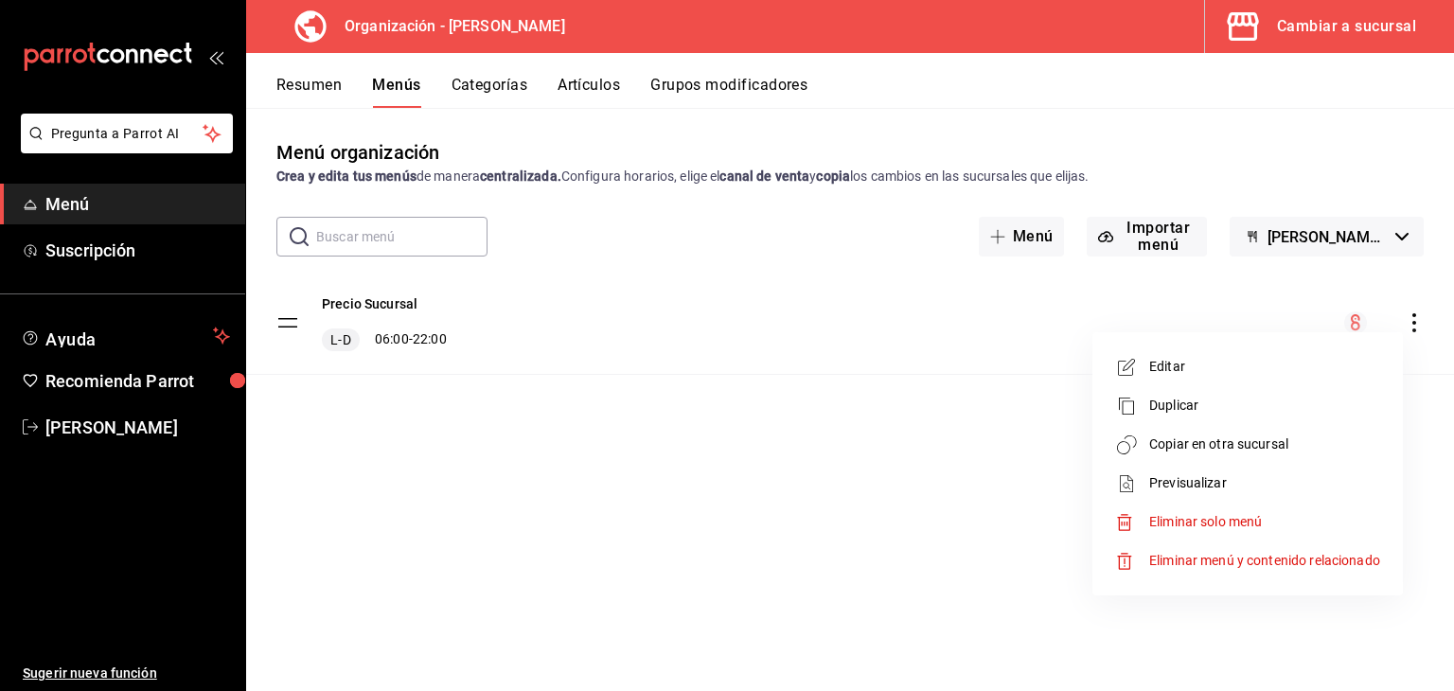
click at [1181, 114] on div at bounding box center [727, 345] width 1454 height 691
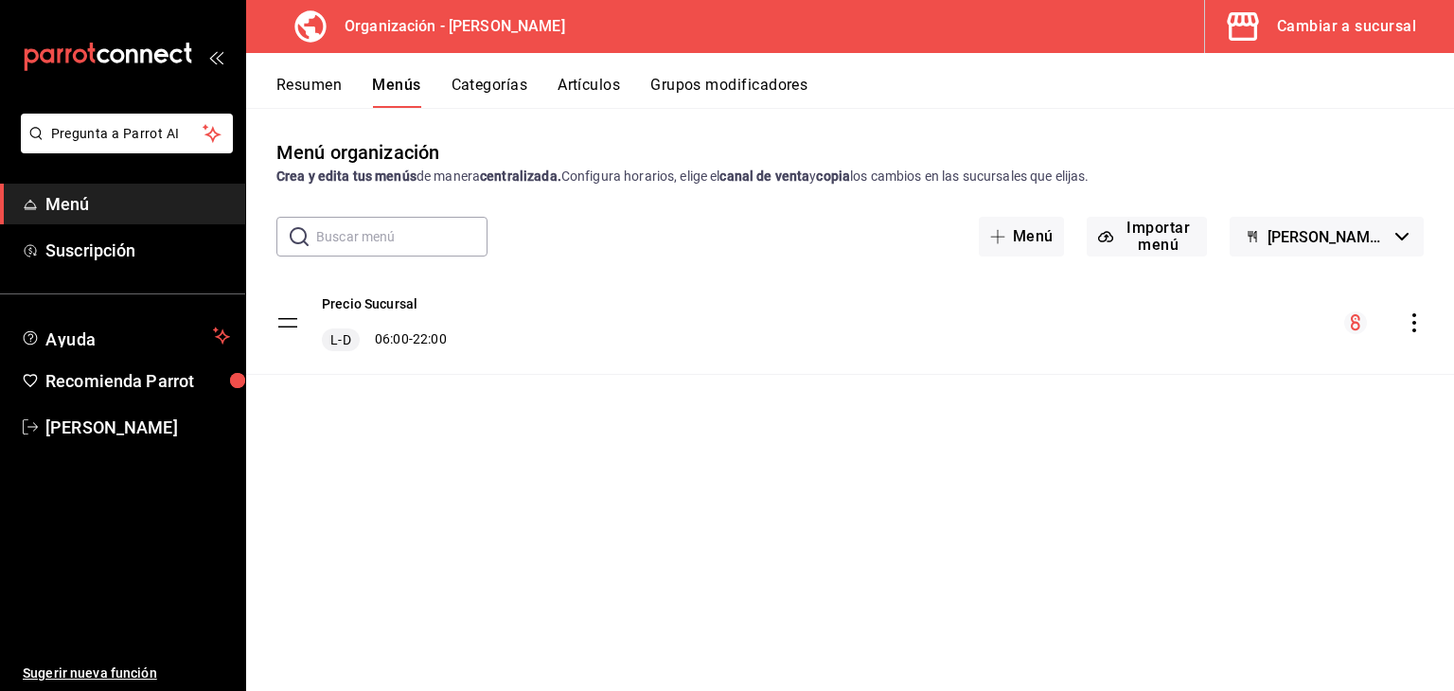
click at [291, 77] on button "Resumen" at bounding box center [308, 92] width 65 height 32
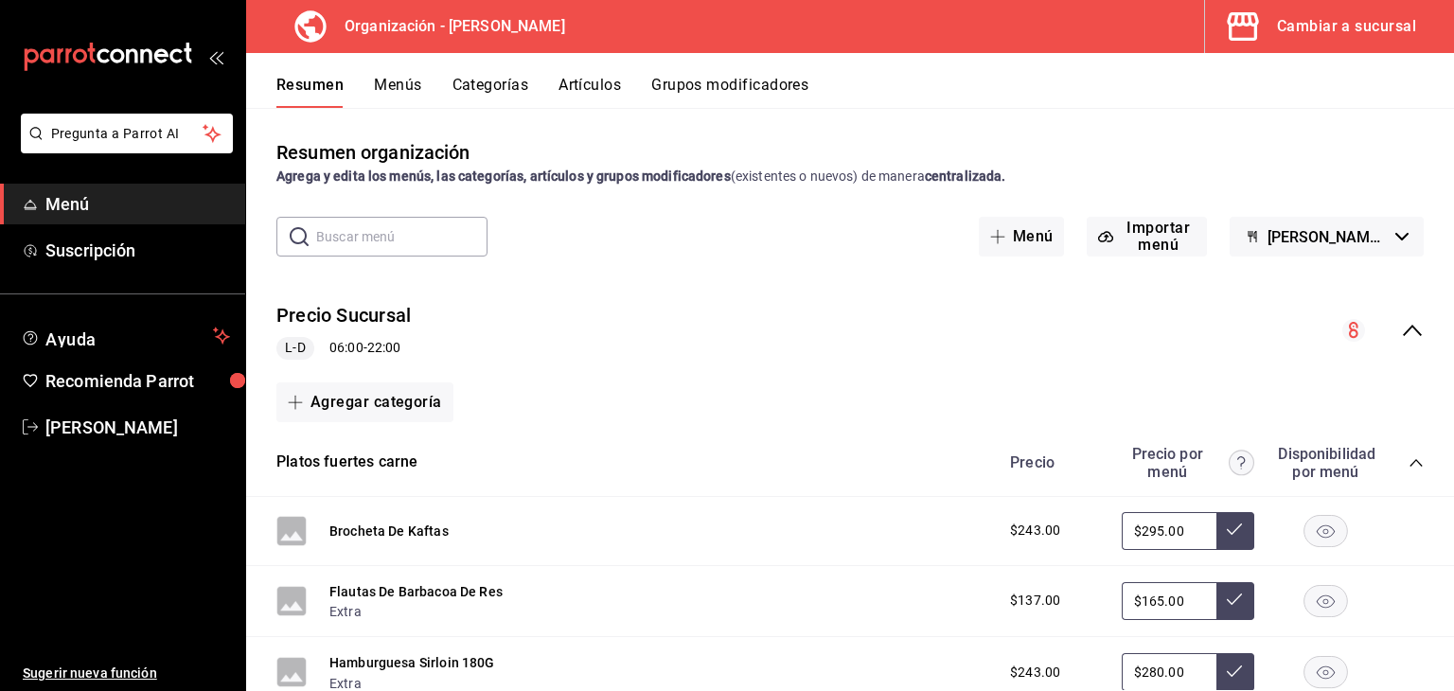
click at [1319, 32] on div "Cambiar a sucursal" at bounding box center [1346, 26] width 139 height 26
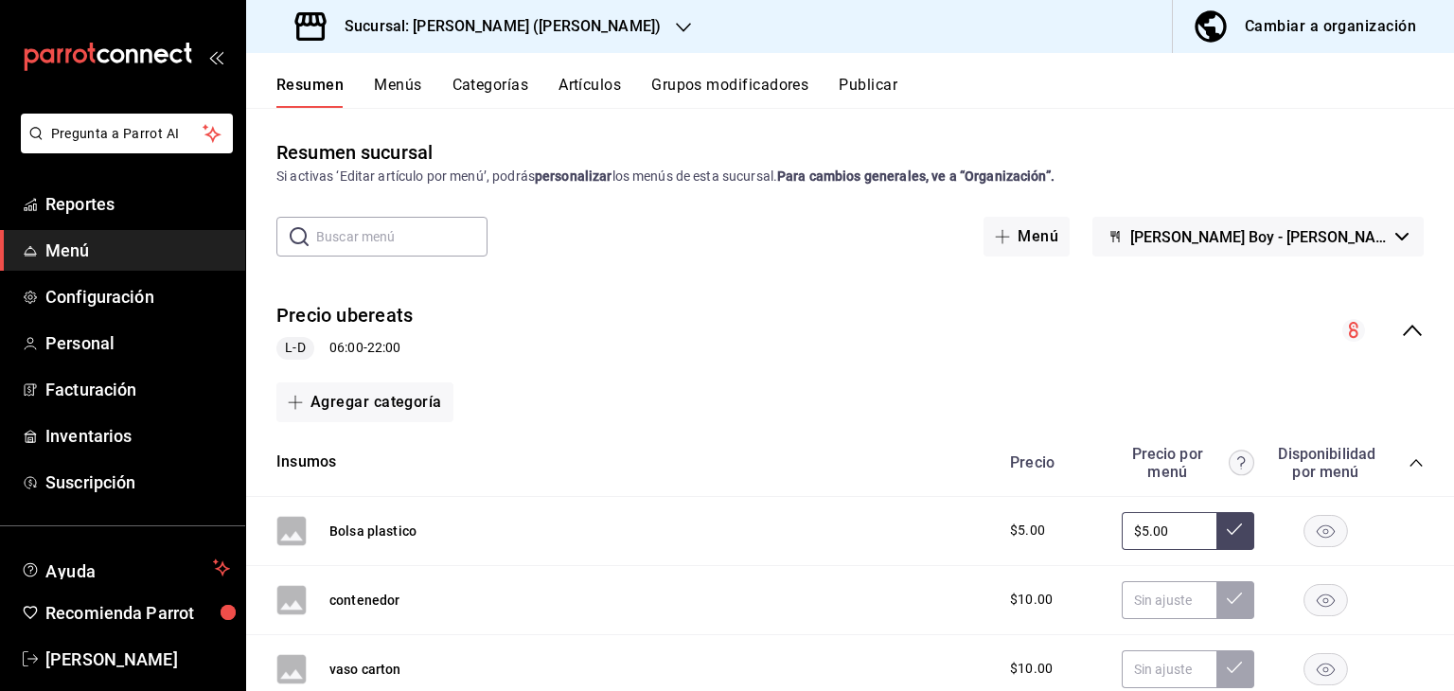
click at [1341, 39] on div "Cambiar a organización" at bounding box center [1329, 26] width 171 height 26
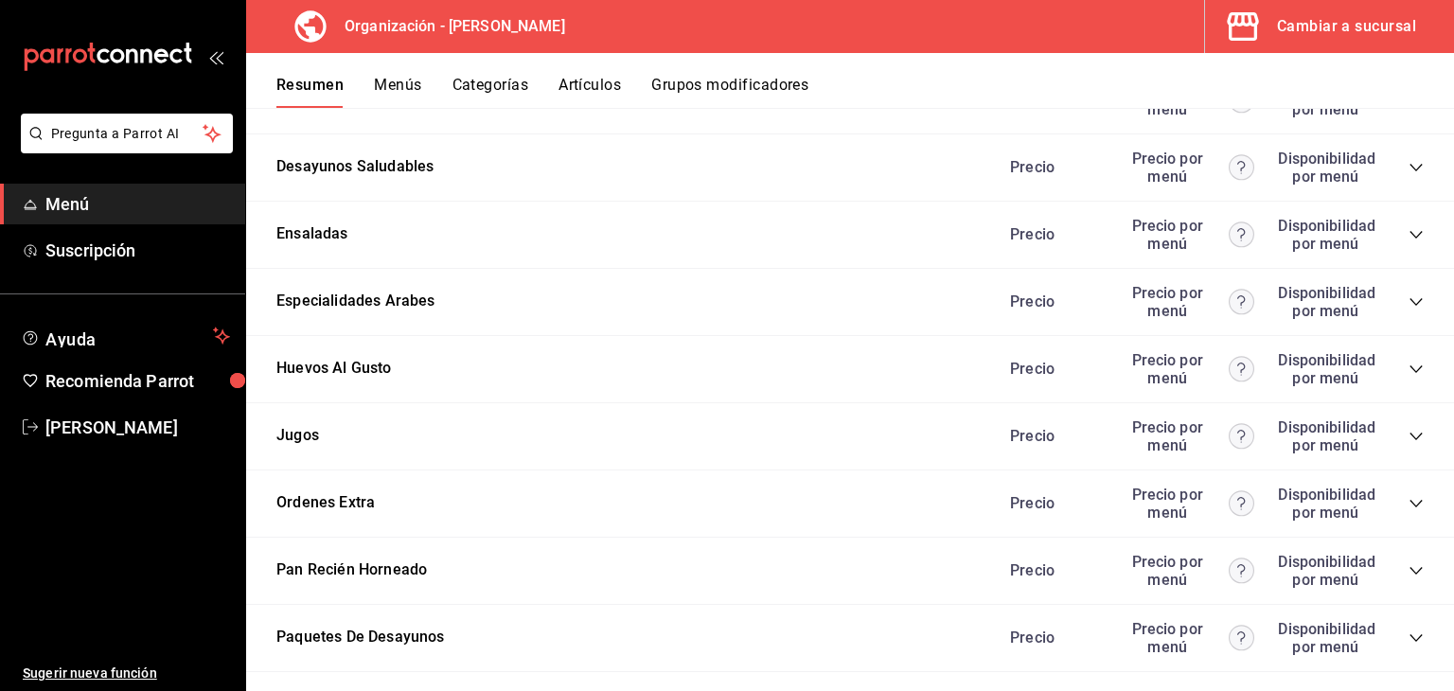
scroll to position [2684, 0]
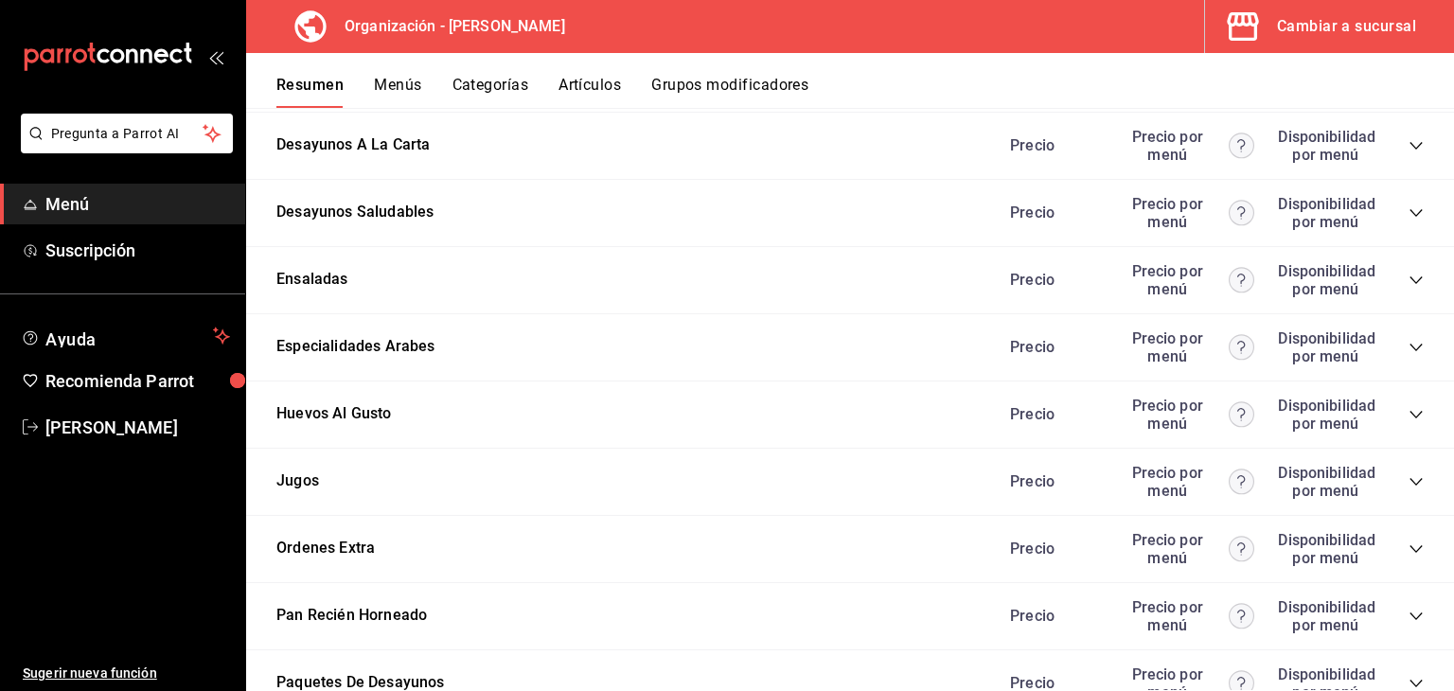
click at [1408, 214] on icon "collapse-category-row" at bounding box center [1415, 212] width 15 height 15
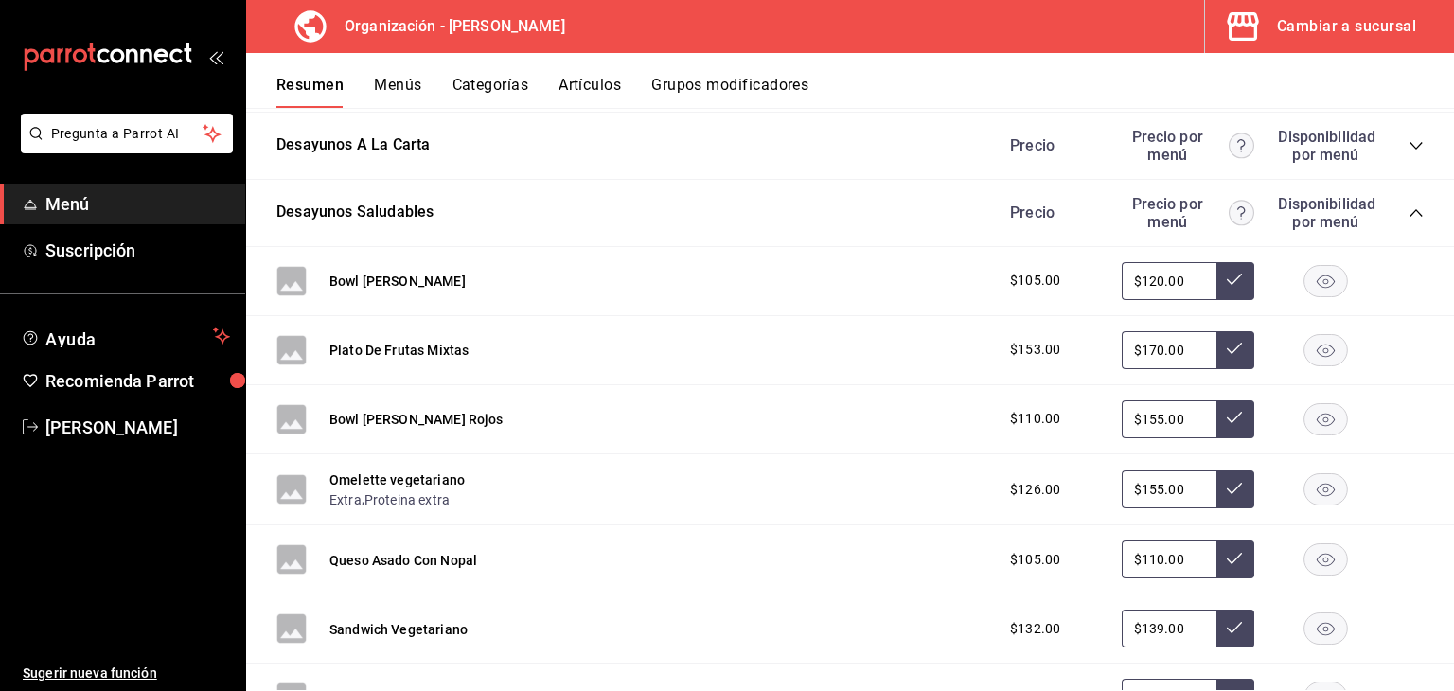
click at [1170, 274] on input "$120.00" at bounding box center [1168, 281] width 95 height 38
type input "$137.00"
click at [1227, 285] on icon at bounding box center [1234, 279] width 15 height 15
click at [398, 88] on button "Menús" at bounding box center [397, 92] width 47 height 32
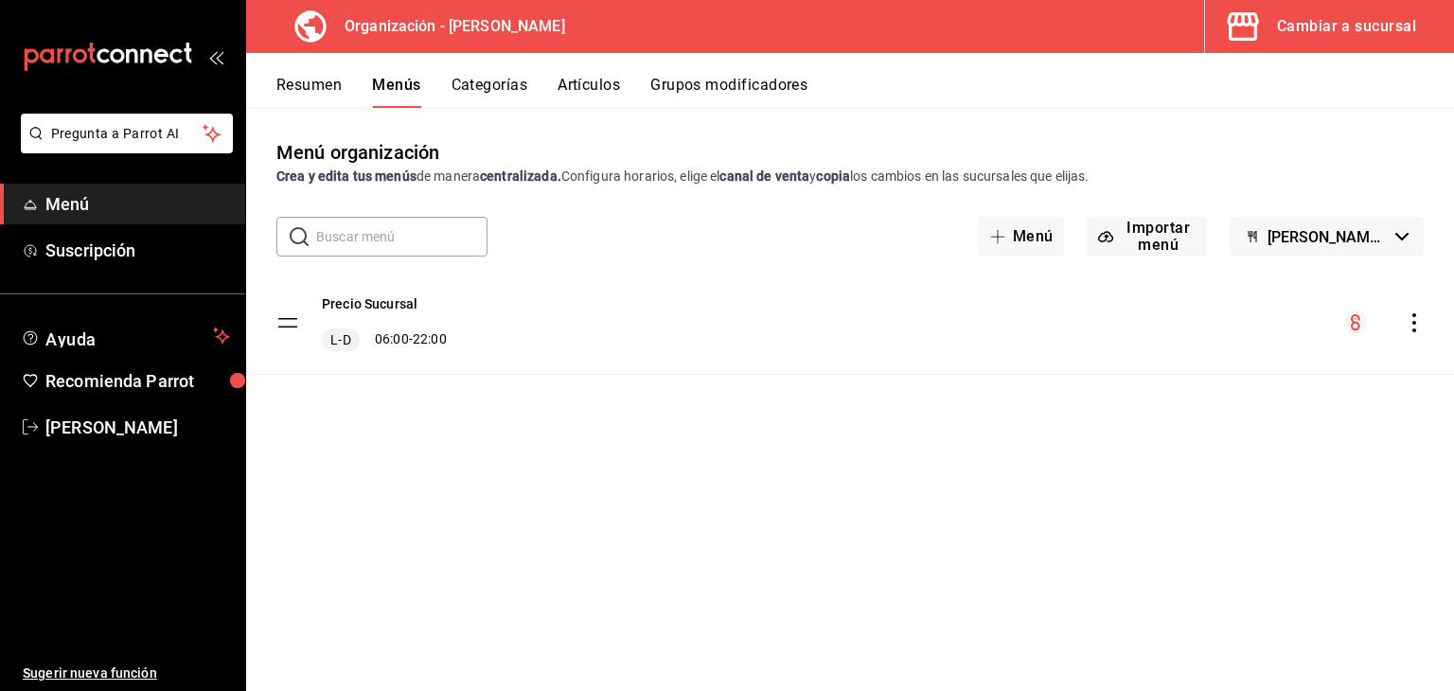
click at [1412, 330] on icon "actions" at bounding box center [1414, 322] width 4 height 19
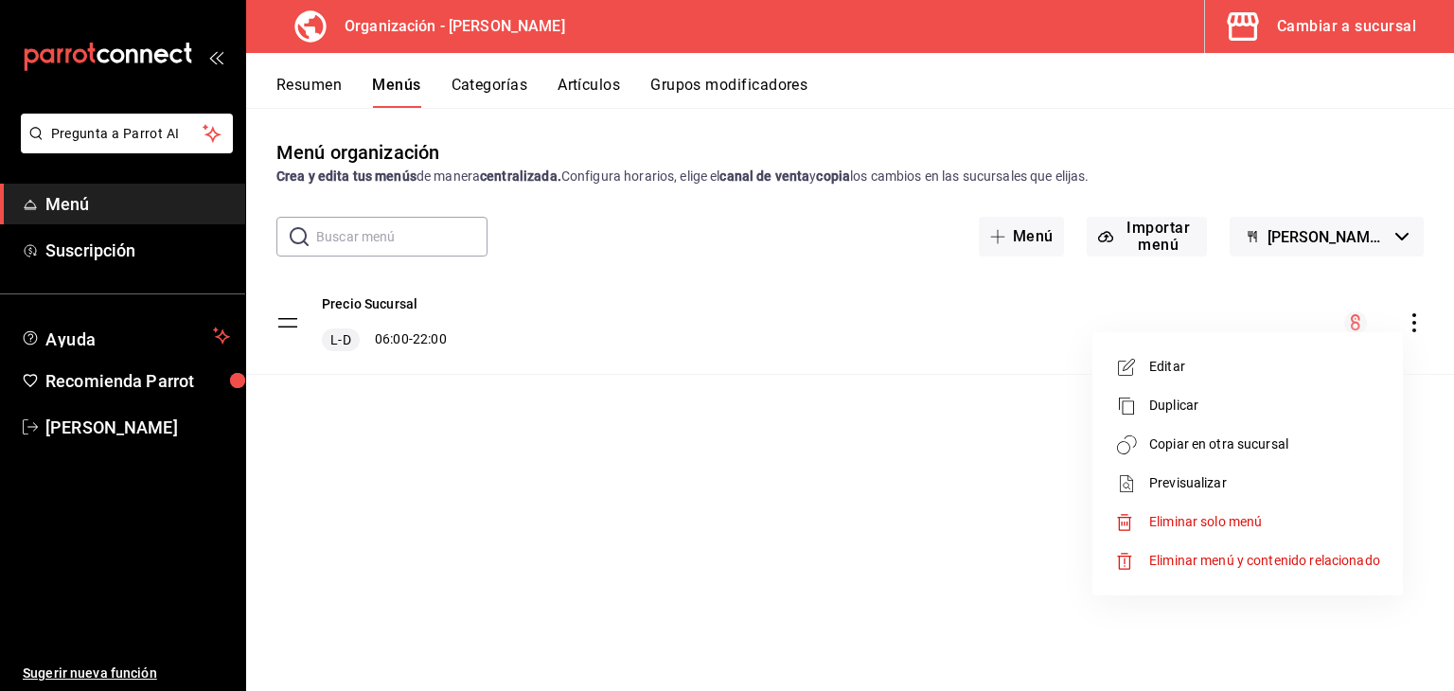
click at [1266, 436] on span "Copiar en otra sucursal" at bounding box center [1264, 444] width 231 height 20
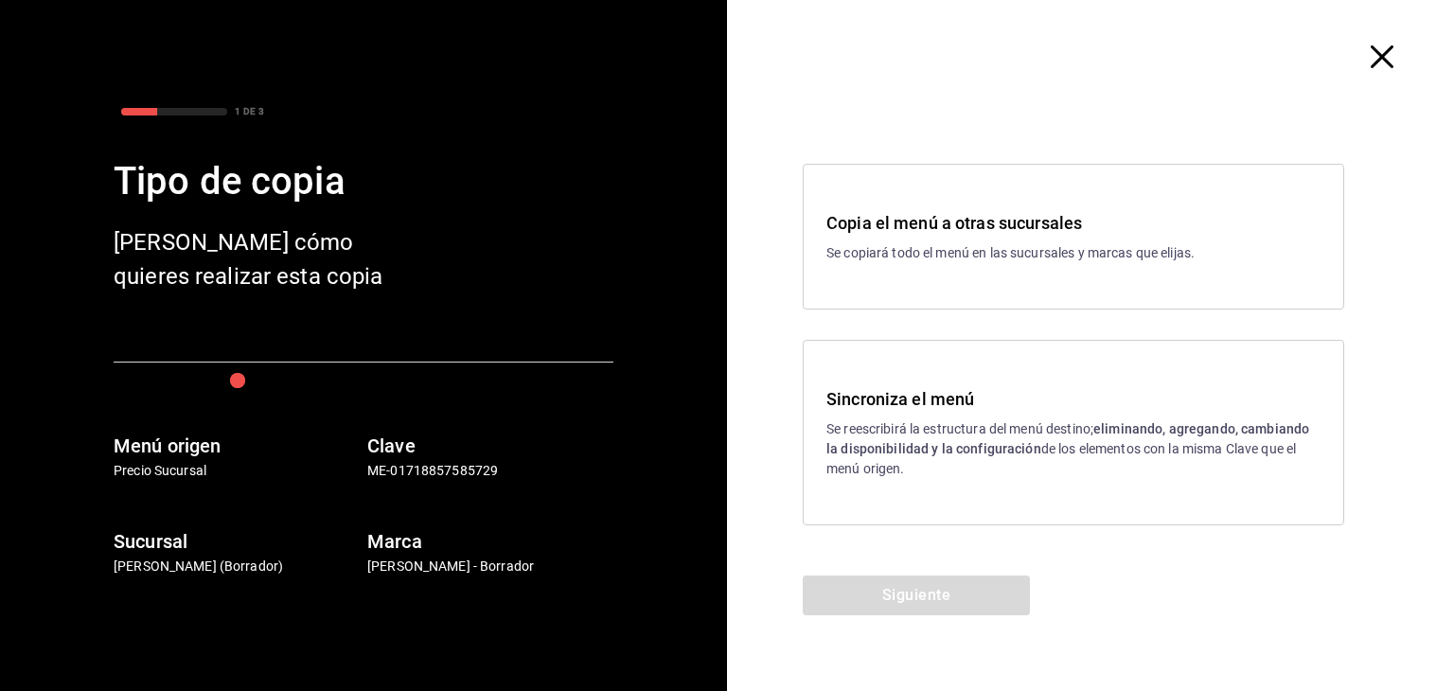
click at [1192, 433] on strong "eliminando, agregando, cambiando la disponibilidad y la configuración" at bounding box center [1067, 438] width 483 height 35
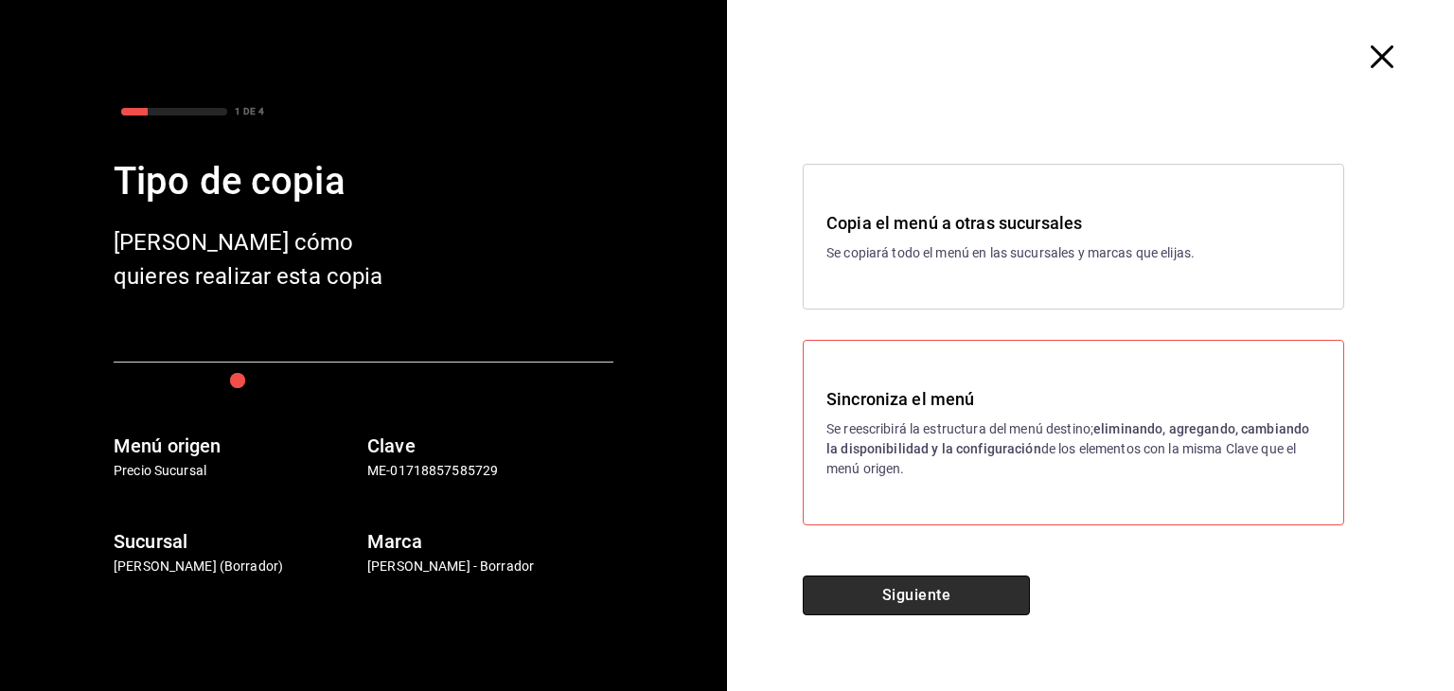
click at [874, 591] on button "Siguiente" at bounding box center [916, 595] width 227 height 40
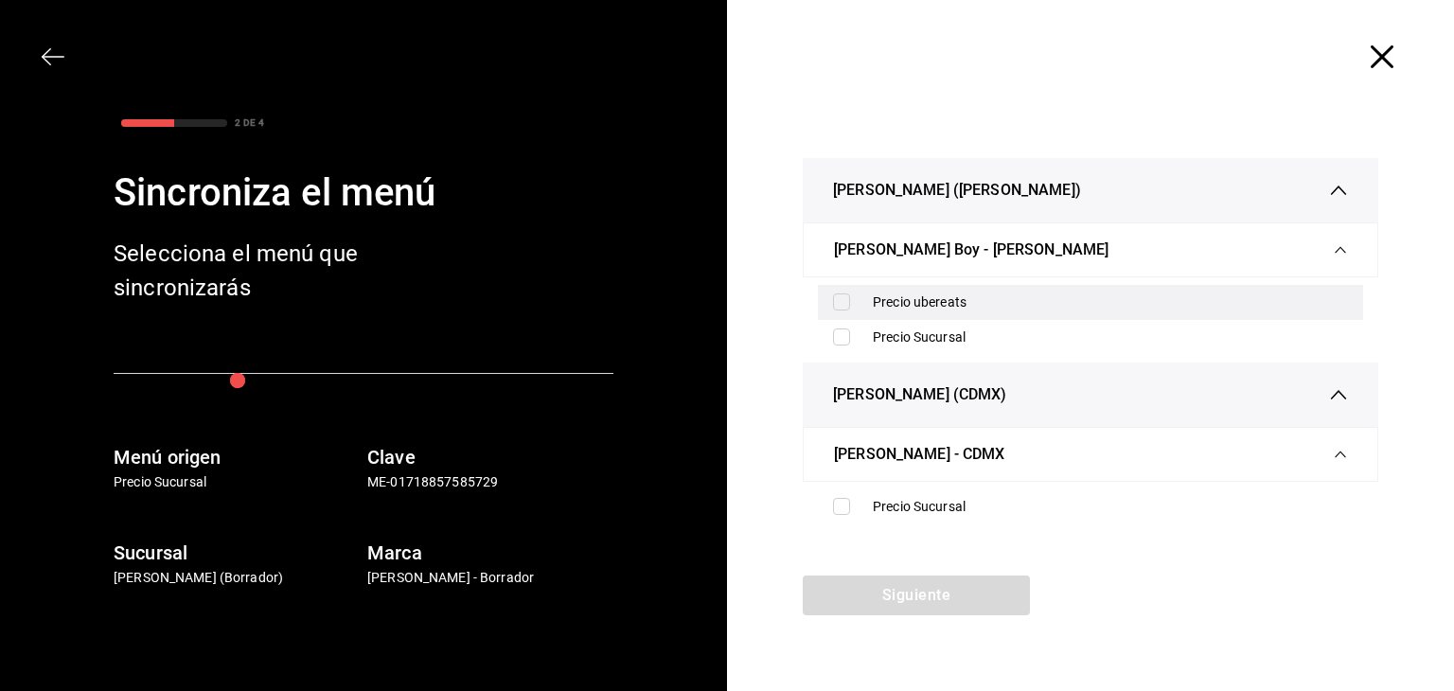
click at [843, 303] on input "checkbox" at bounding box center [841, 301] width 17 height 17
checkbox input "true"
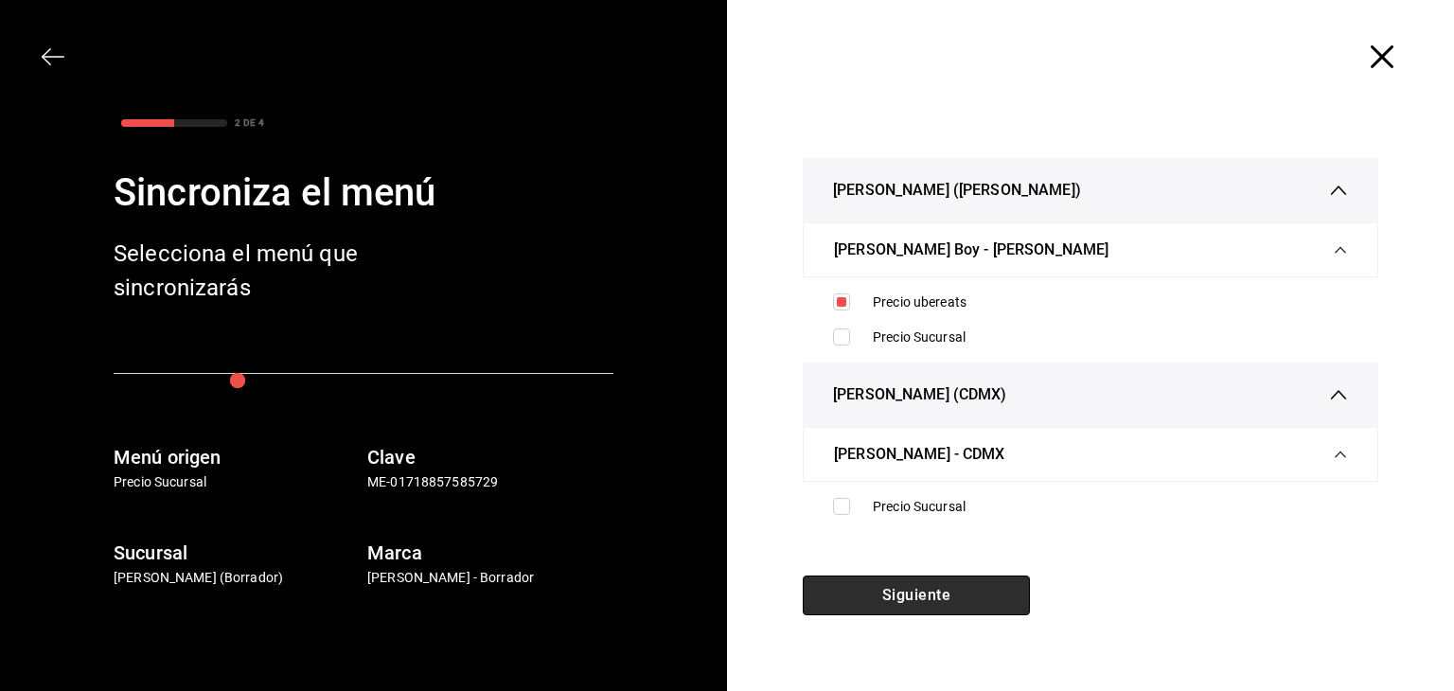
click at [962, 604] on button "Siguiente" at bounding box center [916, 595] width 227 height 40
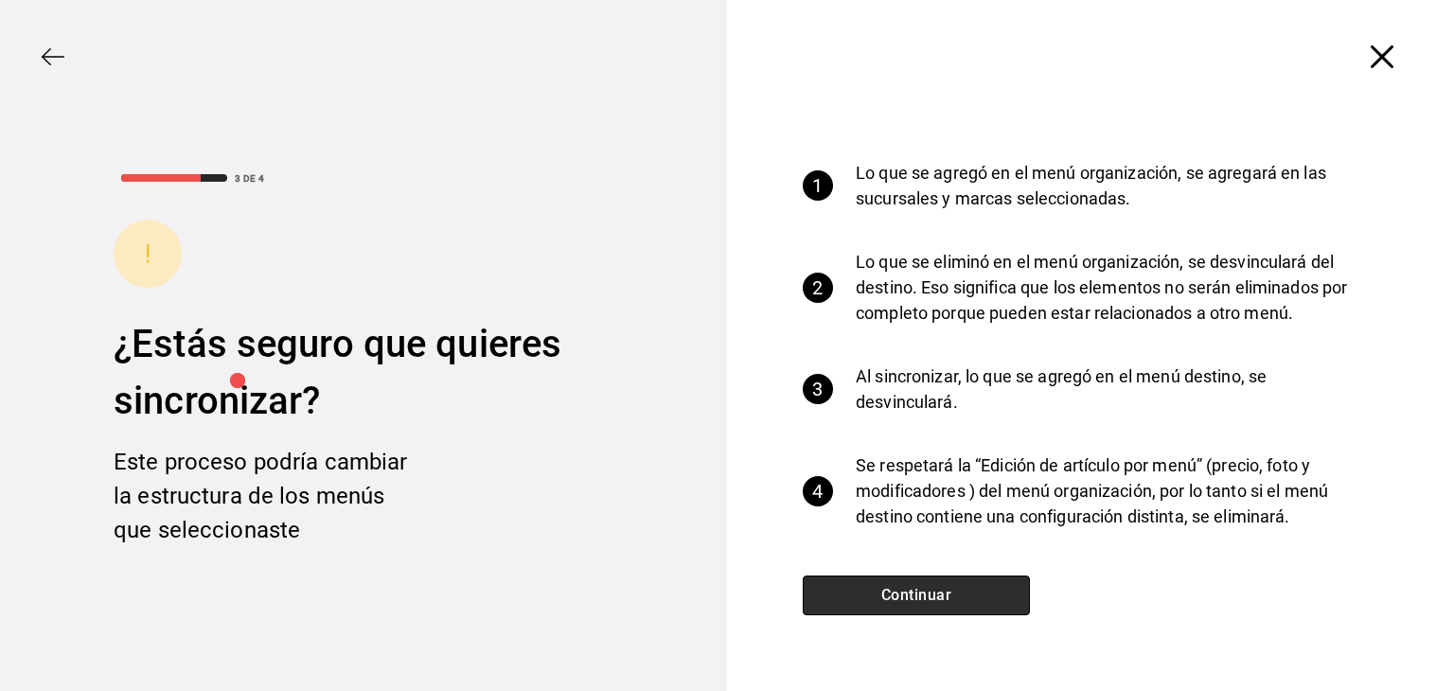
click at [962, 604] on button "Continuar" at bounding box center [916, 595] width 227 height 40
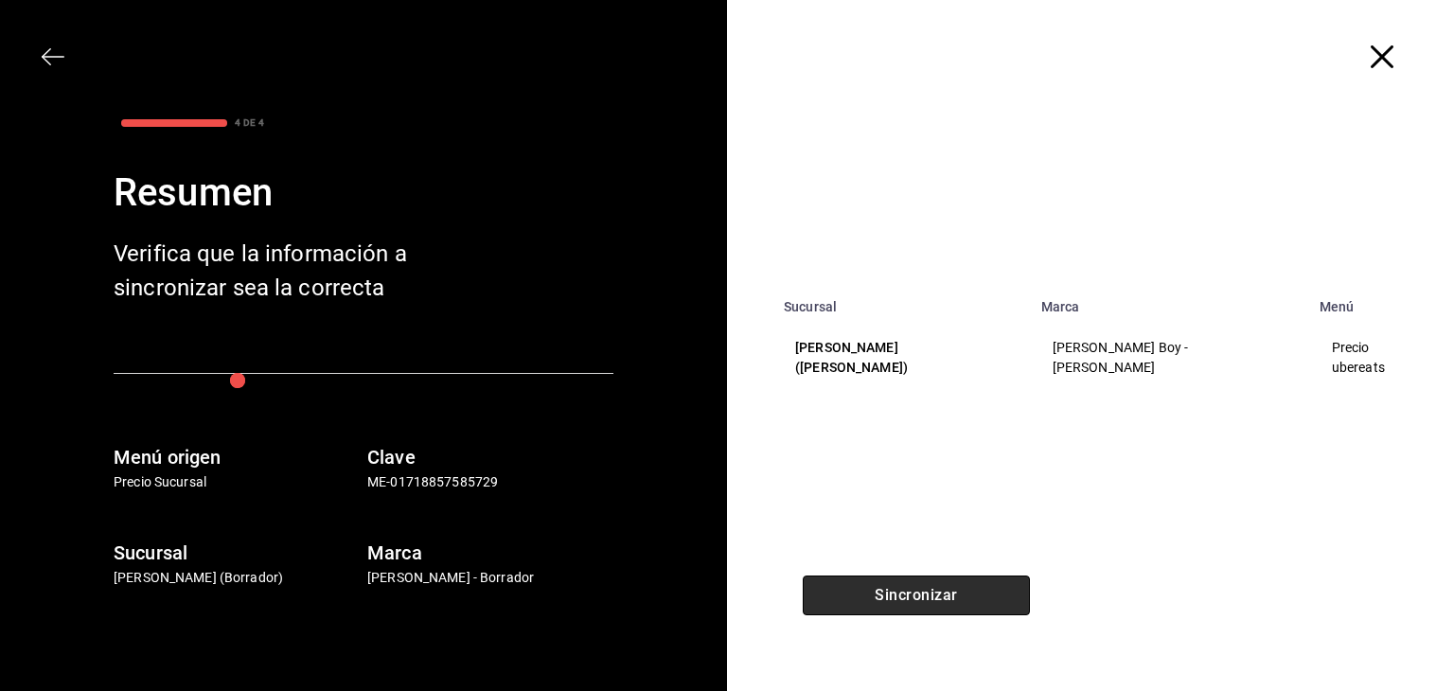
click at [962, 604] on button "Sincronizar" at bounding box center [916, 595] width 227 height 40
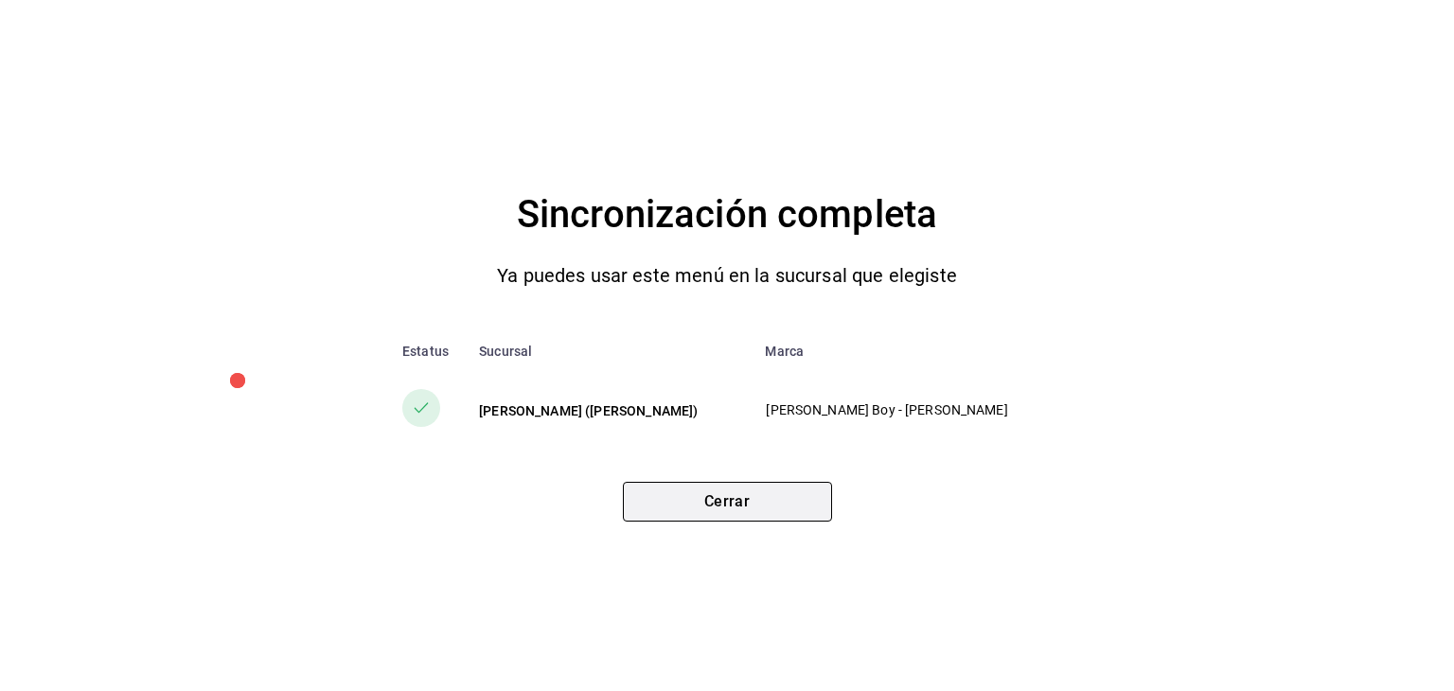
click at [786, 510] on button "Cerrar" at bounding box center [727, 502] width 209 height 40
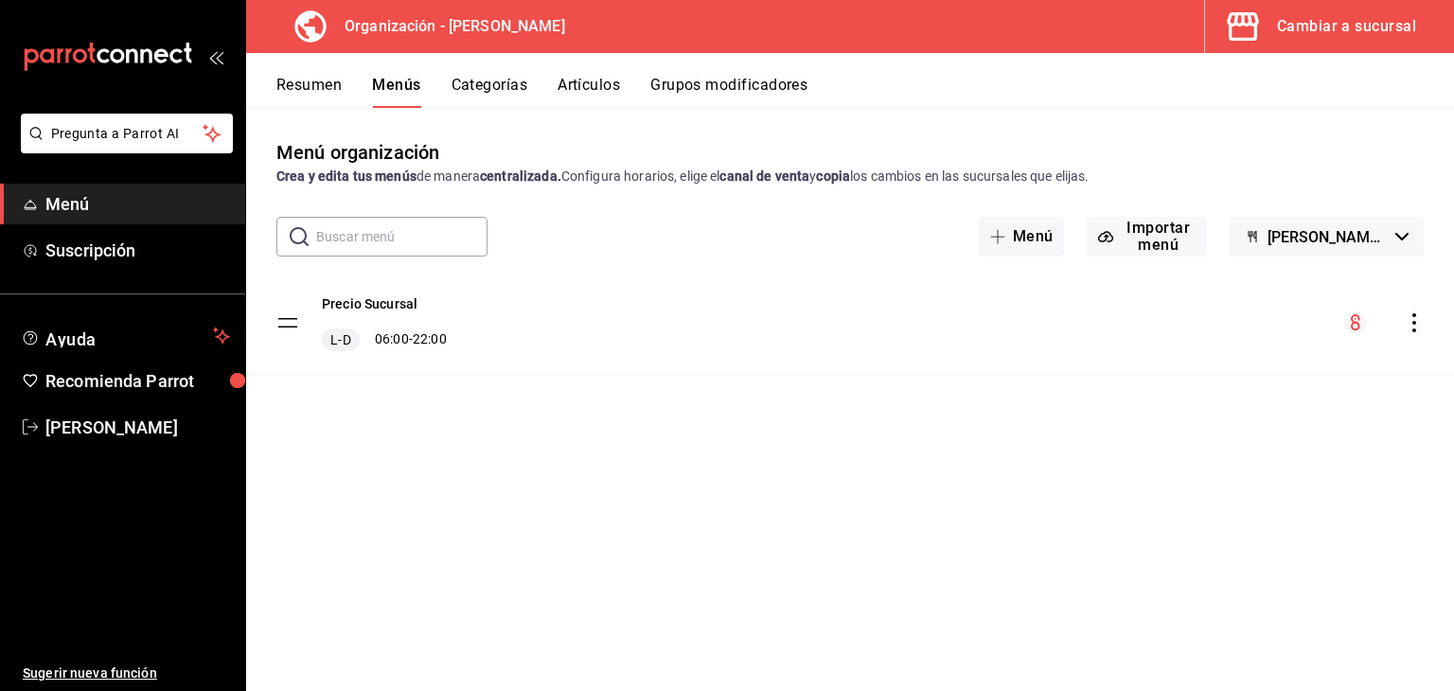
click at [1375, 27] on div "Cambiar a sucursal" at bounding box center [1346, 26] width 139 height 26
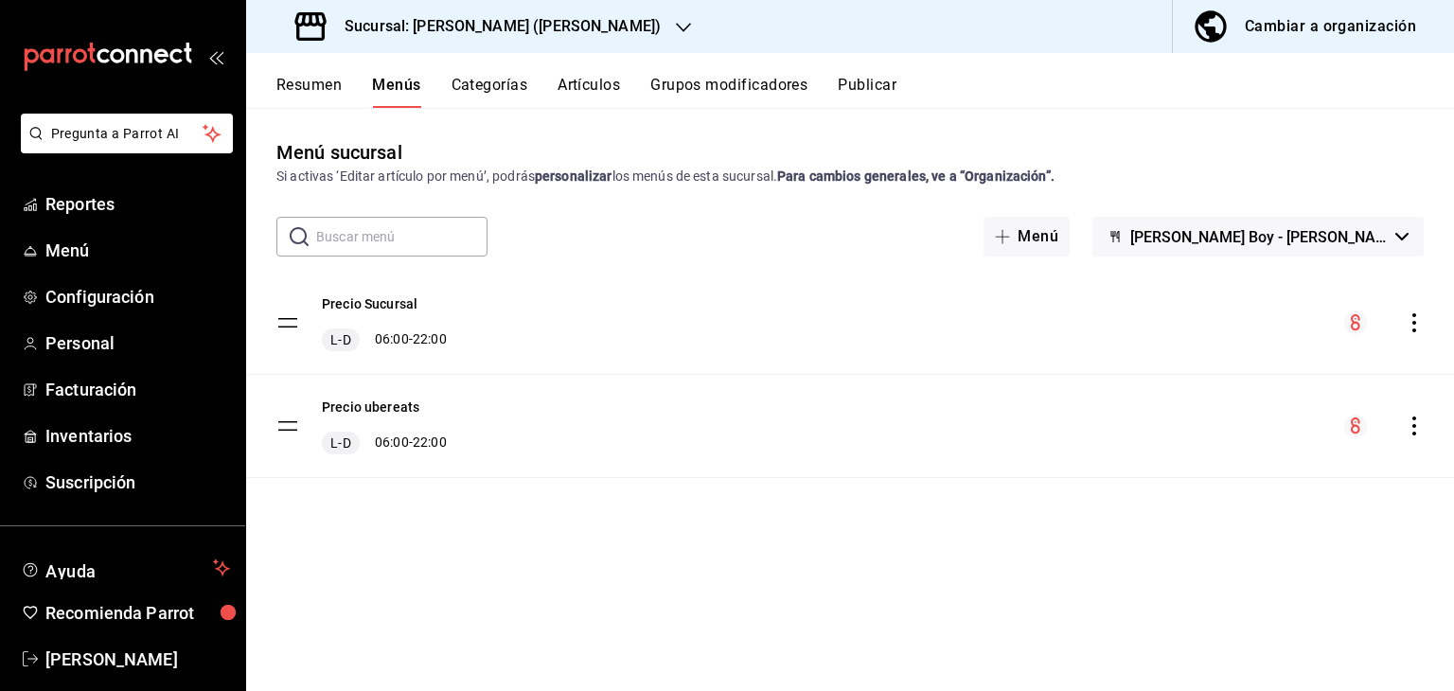
click at [903, 311] on div "Precio Sucursal L-D 06:00 - 22:00" at bounding box center [850, 323] width 1208 height 102
